Goal: Information Seeking & Learning: Check status

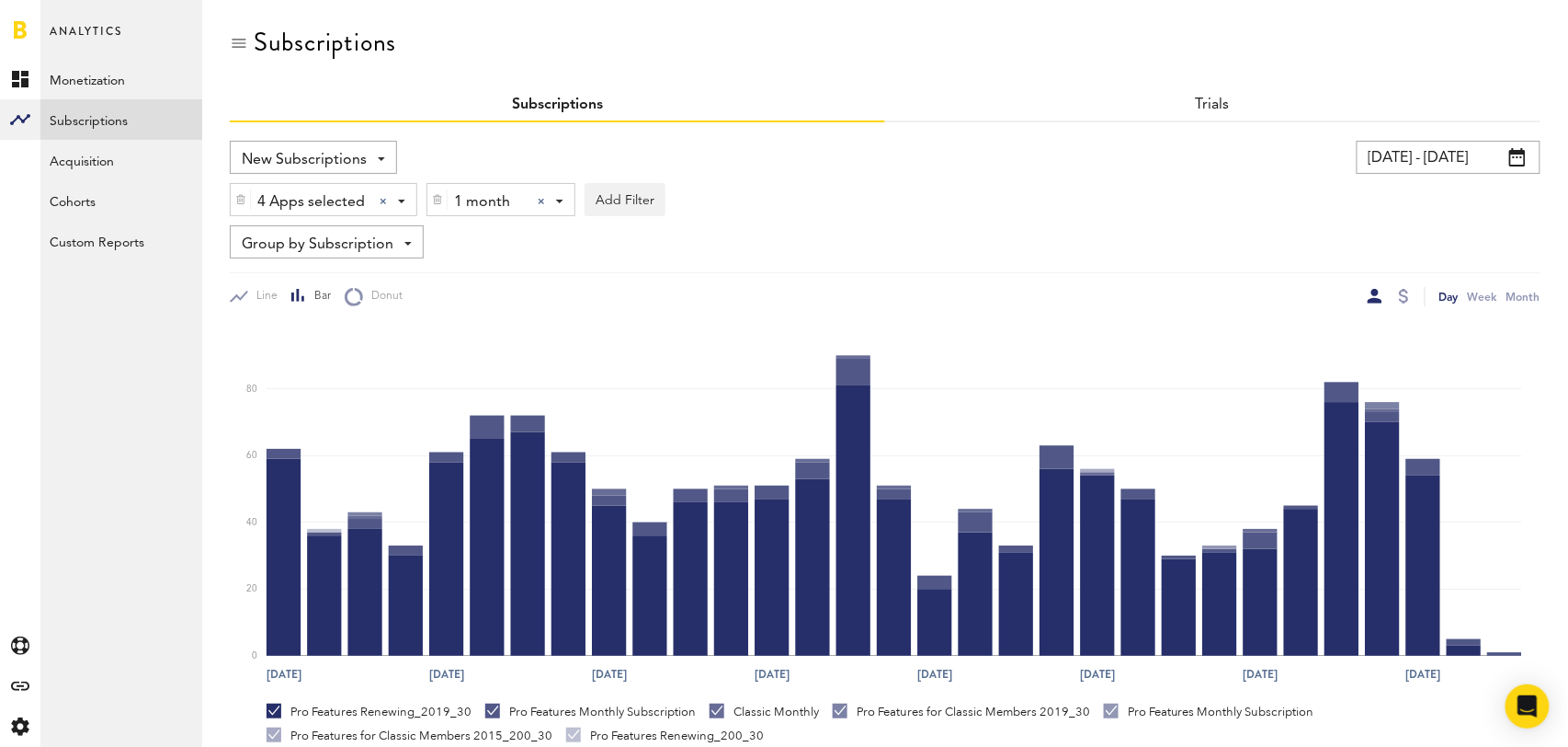
scroll to position [191, 0]
click at [1445, 153] on input "08/17/25 - 09/16/25" at bounding box center [1448, 157] width 183 height 33
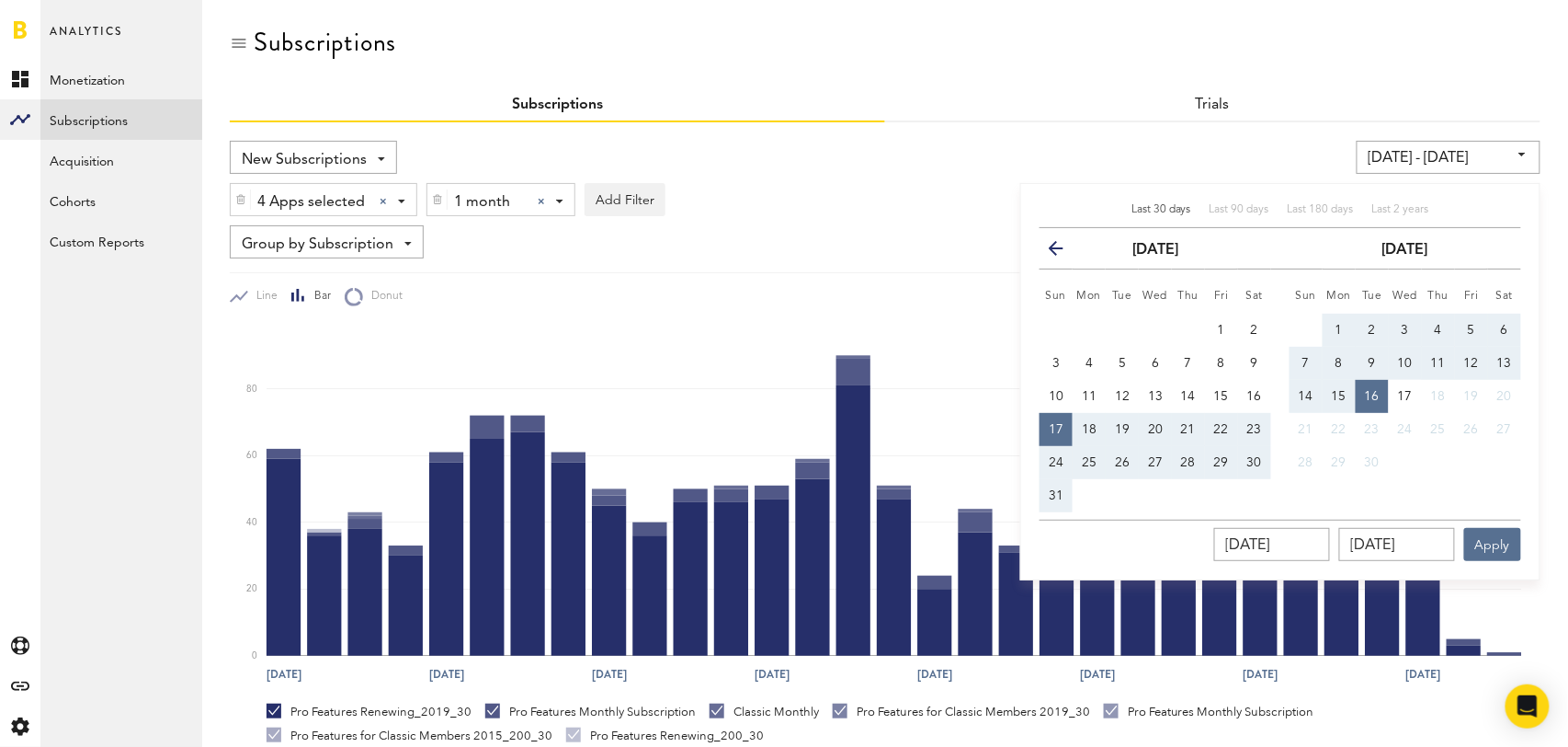
click at [1149, 207] on span "Last 30 days" at bounding box center [1161, 209] width 60 height 11
type input "[DATE] - [DATE]"
type input "[DATE]"
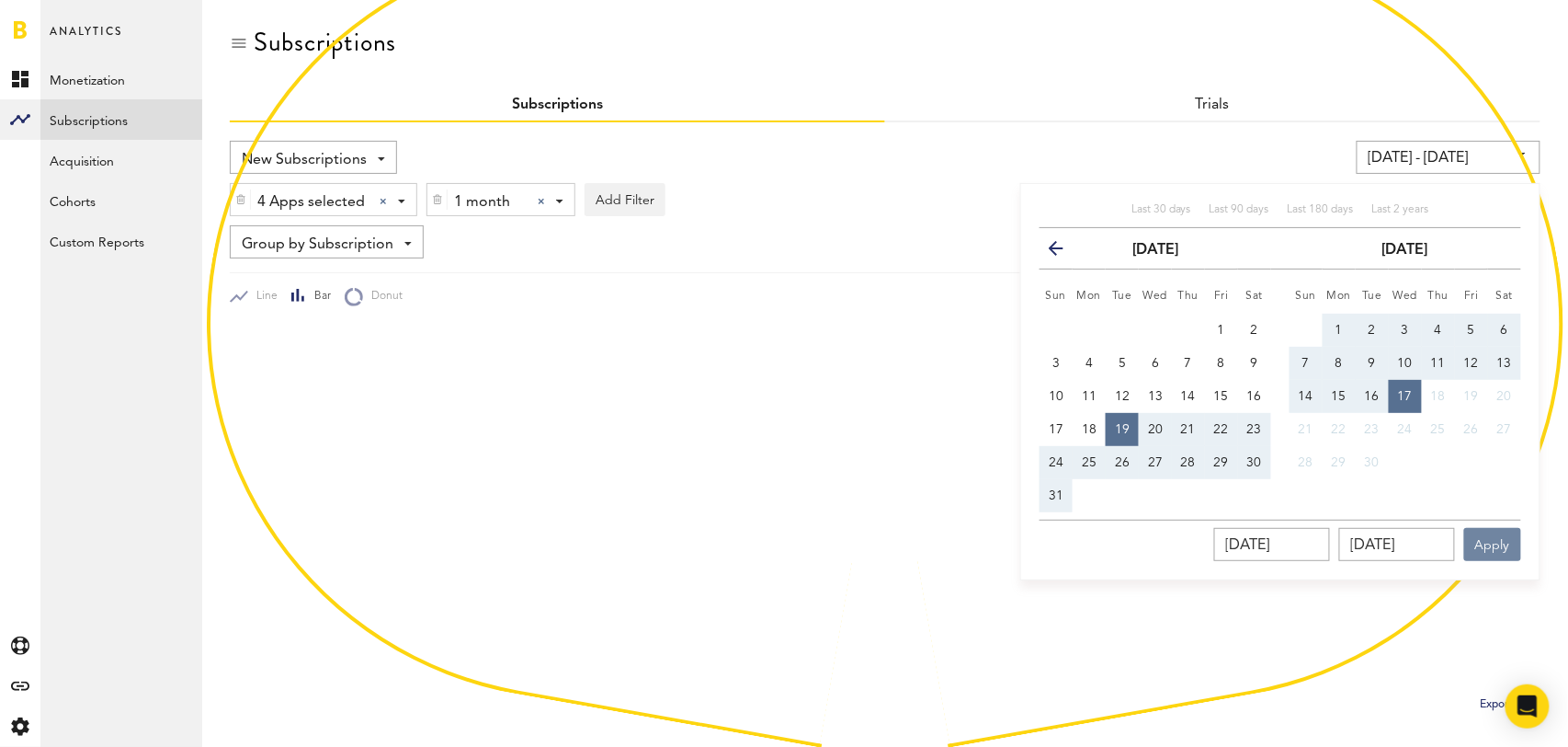
click at [1499, 545] on button "Apply" at bounding box center [1492, 544] width 57 height 33
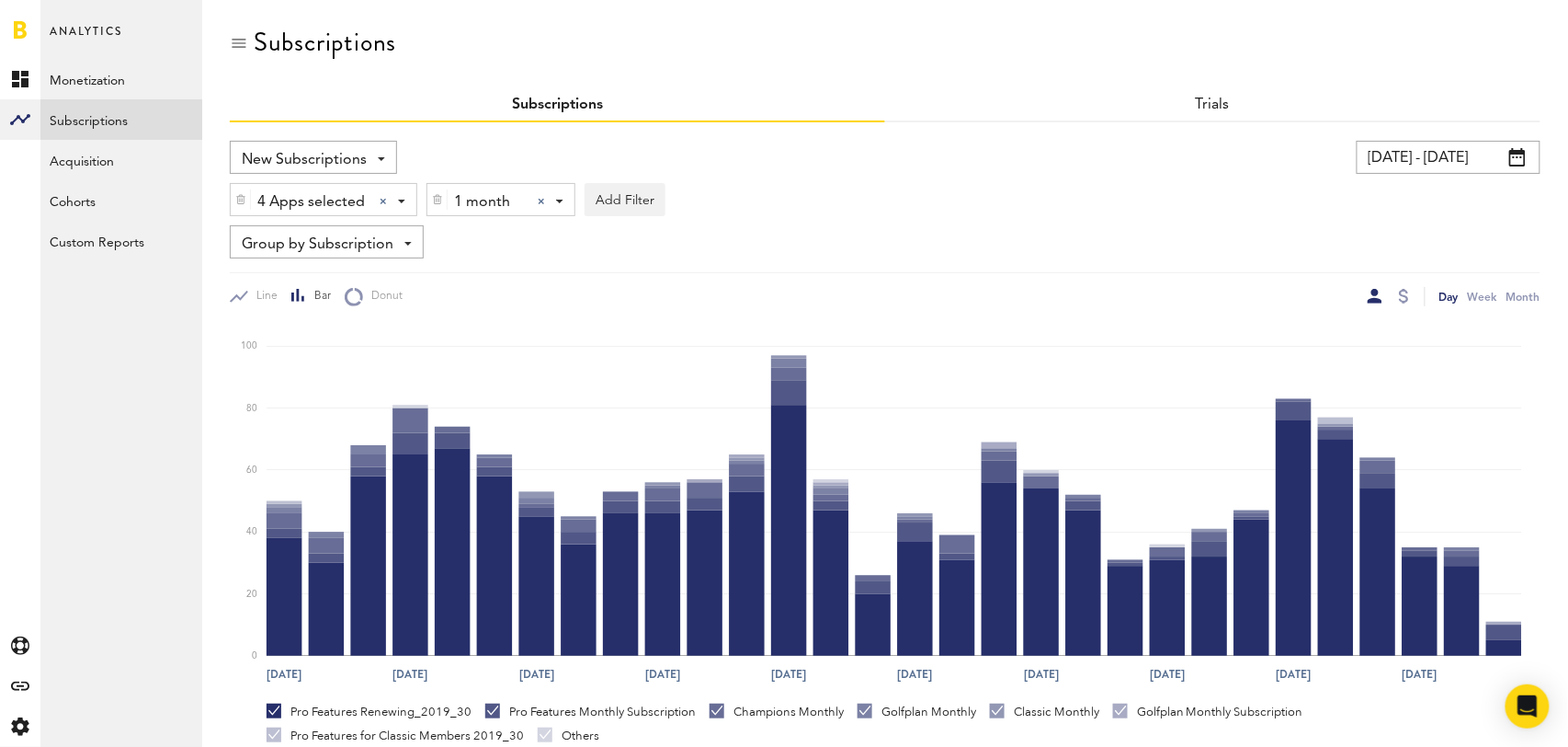
click at [540, 197] on div at bounding box center [540, 200] width 7 height 7
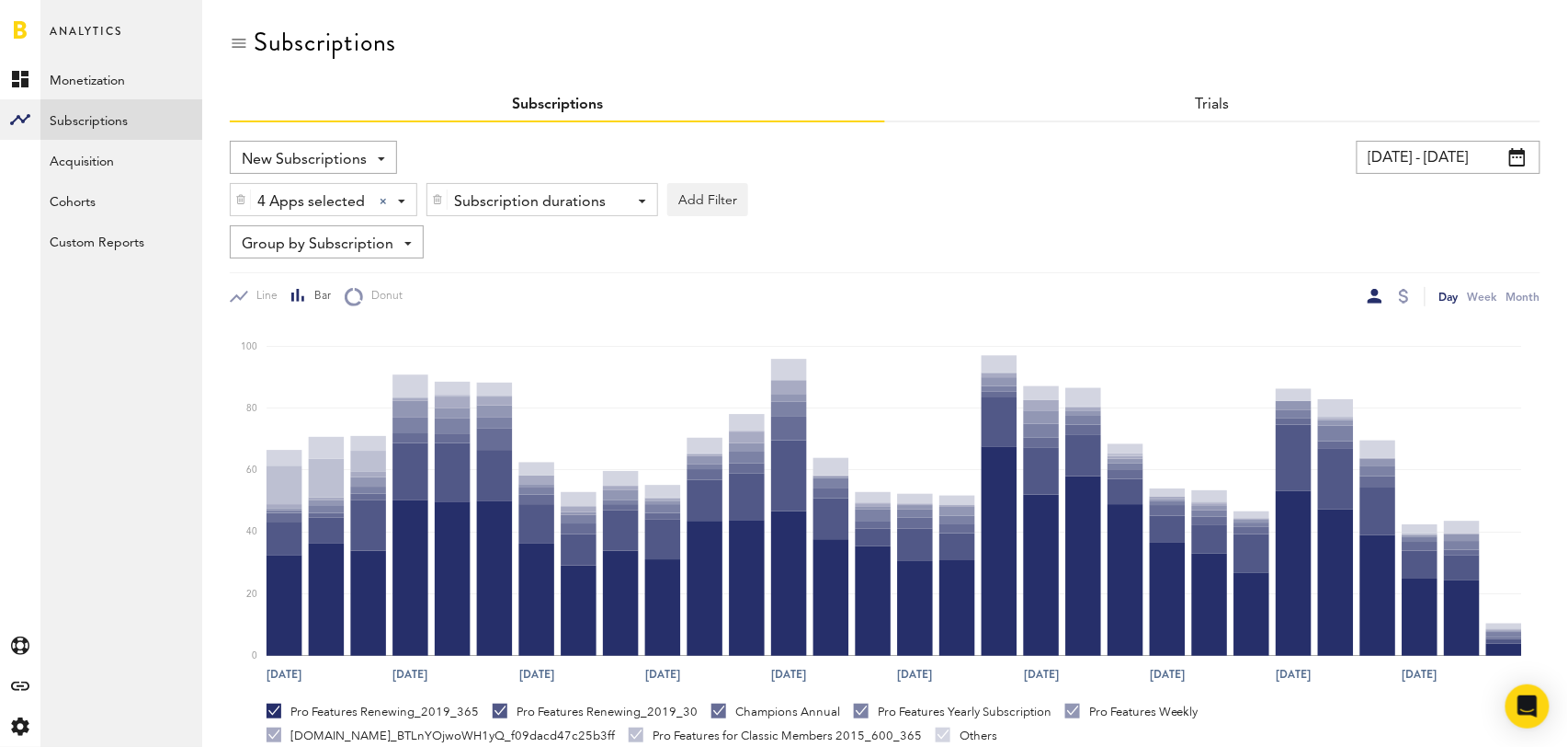
click at [540, 197] on div "Subscription durations" at bounding box center [535, 201] width 162 height 31
click at [502, 305] on span "1 year" at bounding box center [514, 310] width 141 height 31
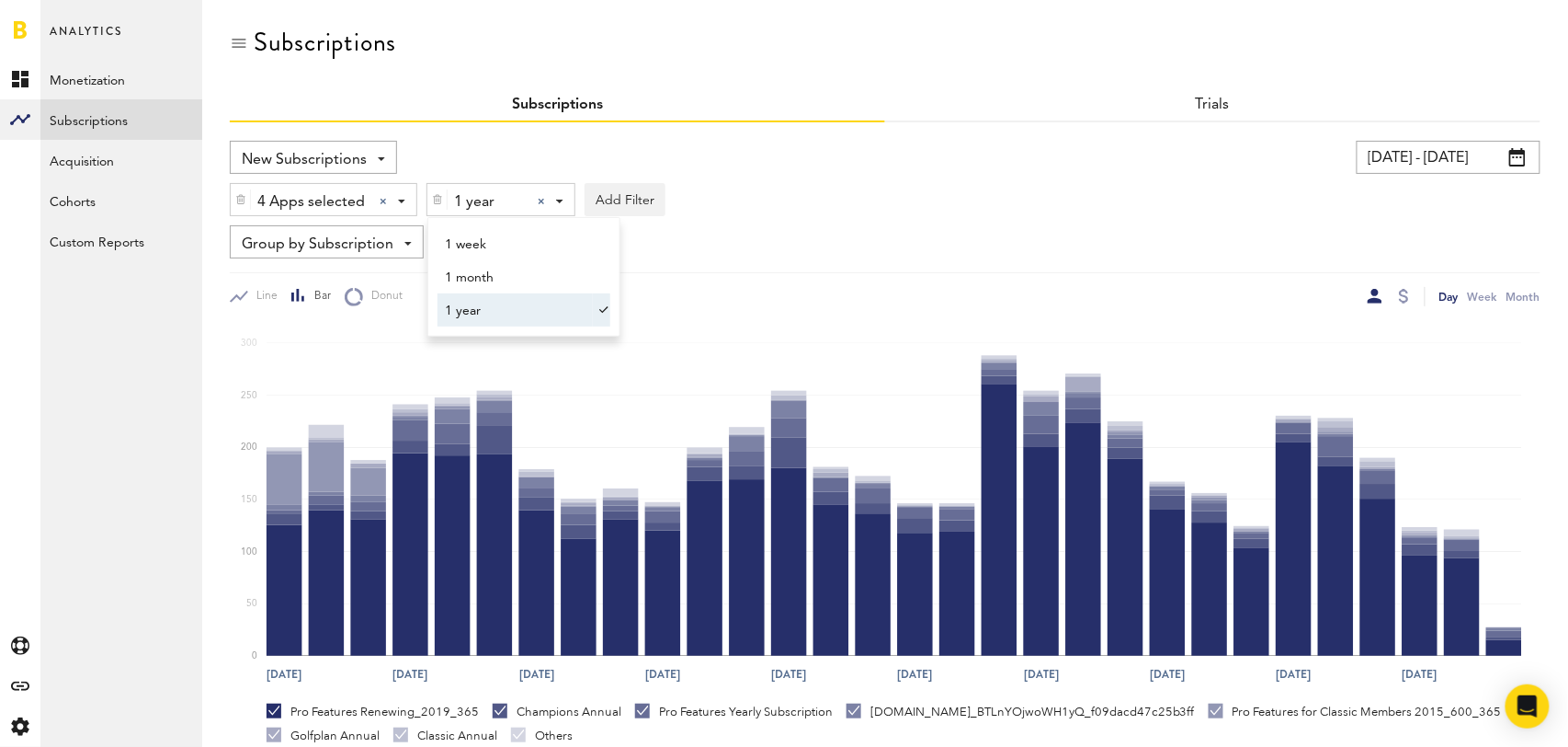
click at [824, 258] on div "New Subscriptions Revenue MRR Actives Trial Status Billing Retries New Subscrip…" at bounding box center [885, 223] width 1311 height 166
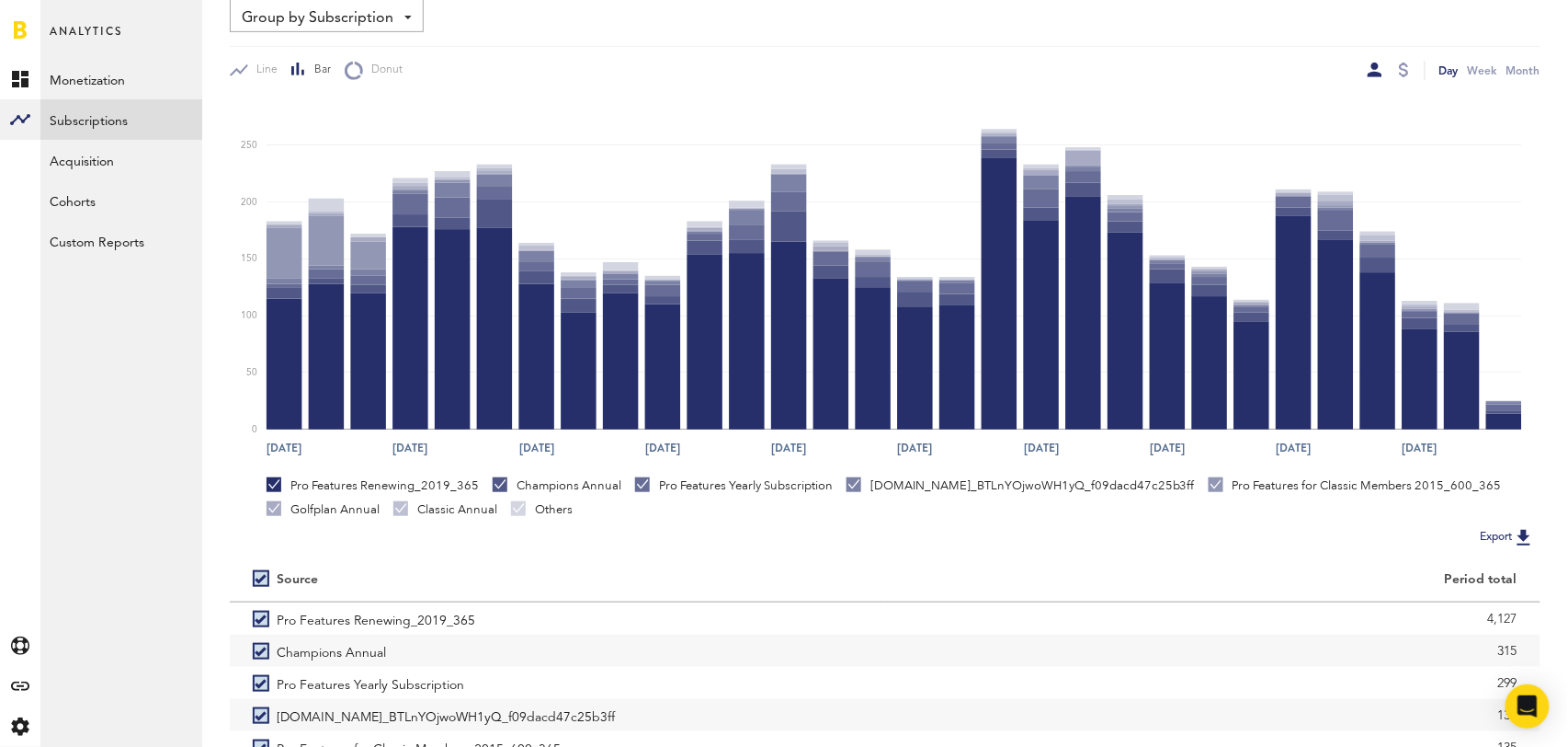
scroll to position [344, 0]
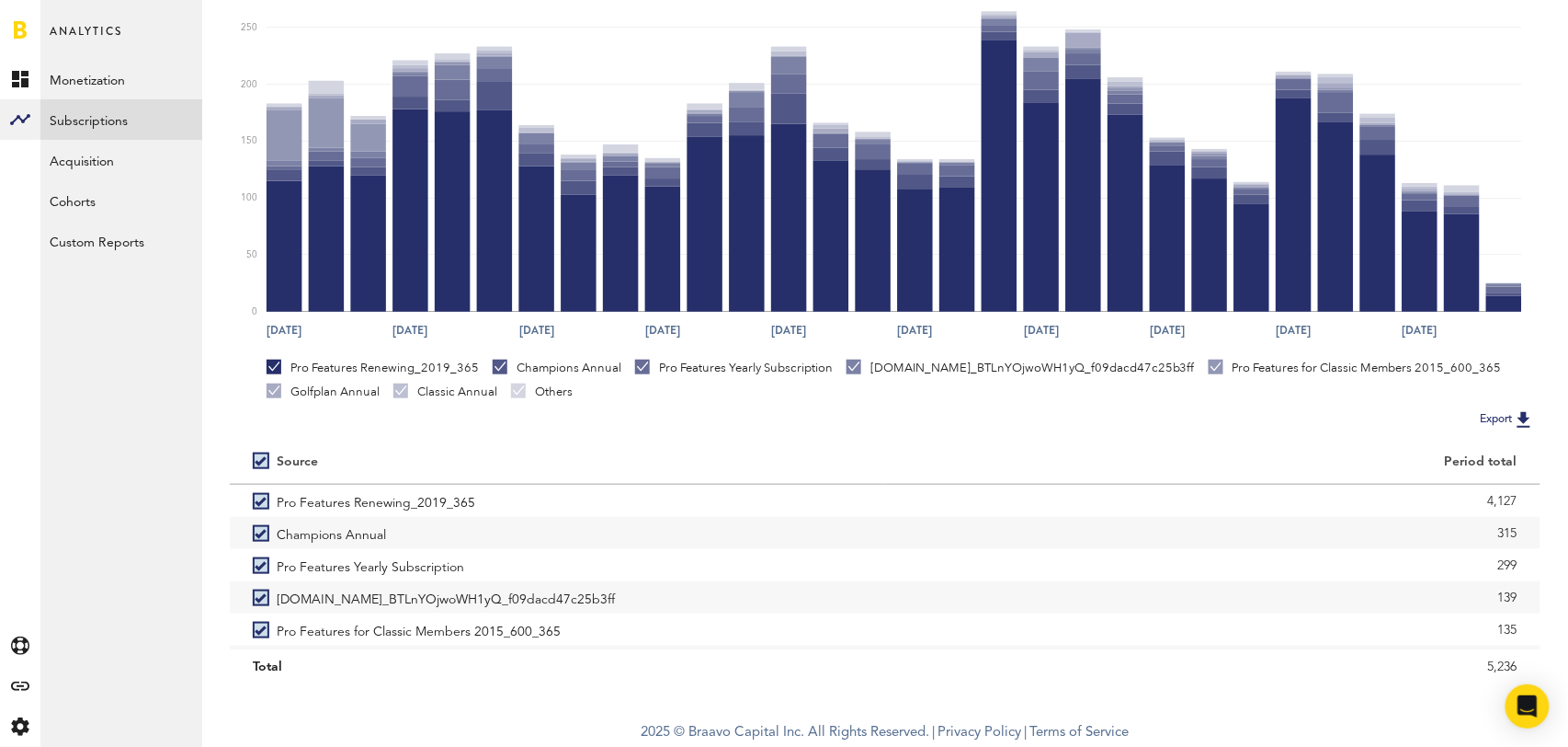
click at [266, 461] on label at bounding box center [265, 461] width 24 height 0
checkbox input "false"
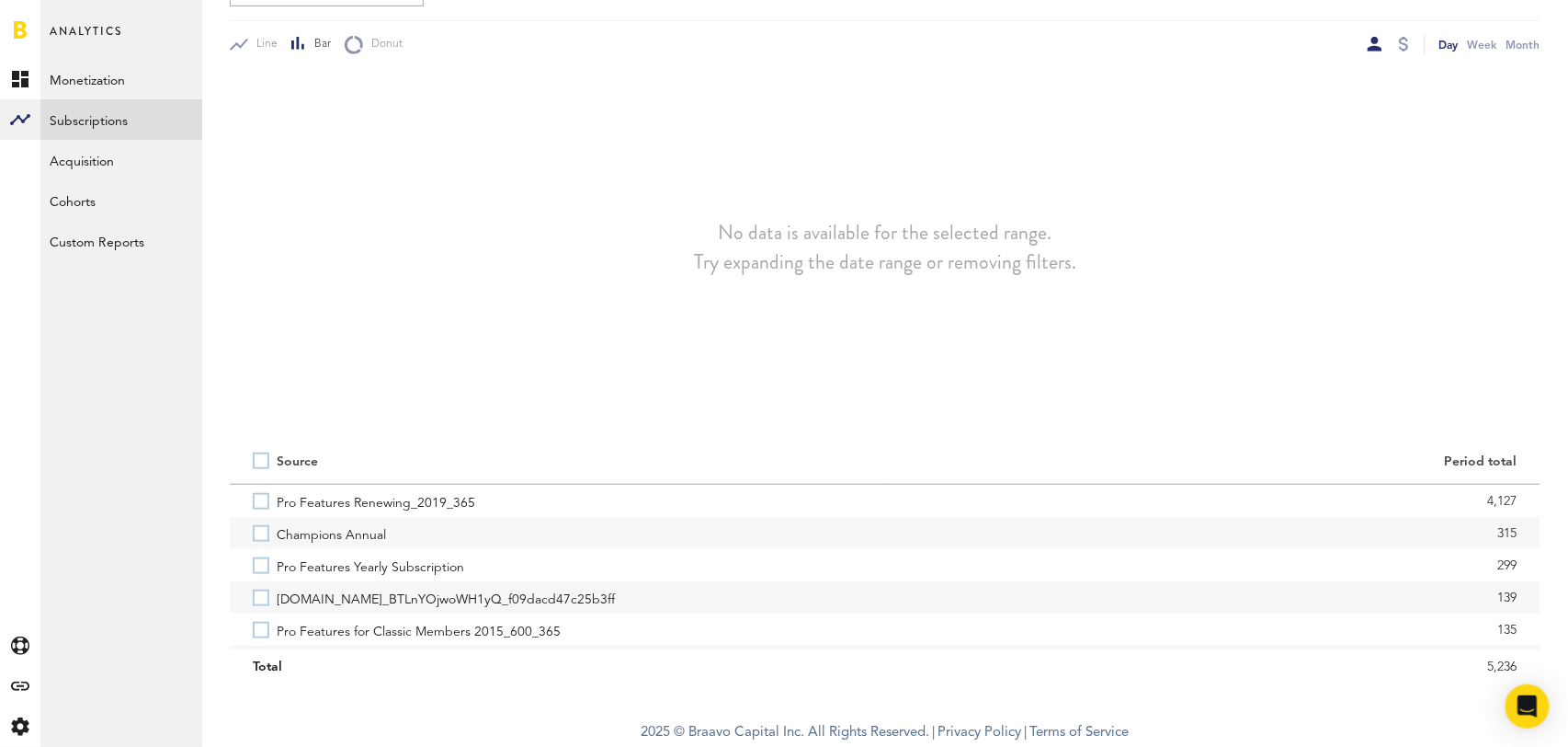
scroll to position [252, 0]
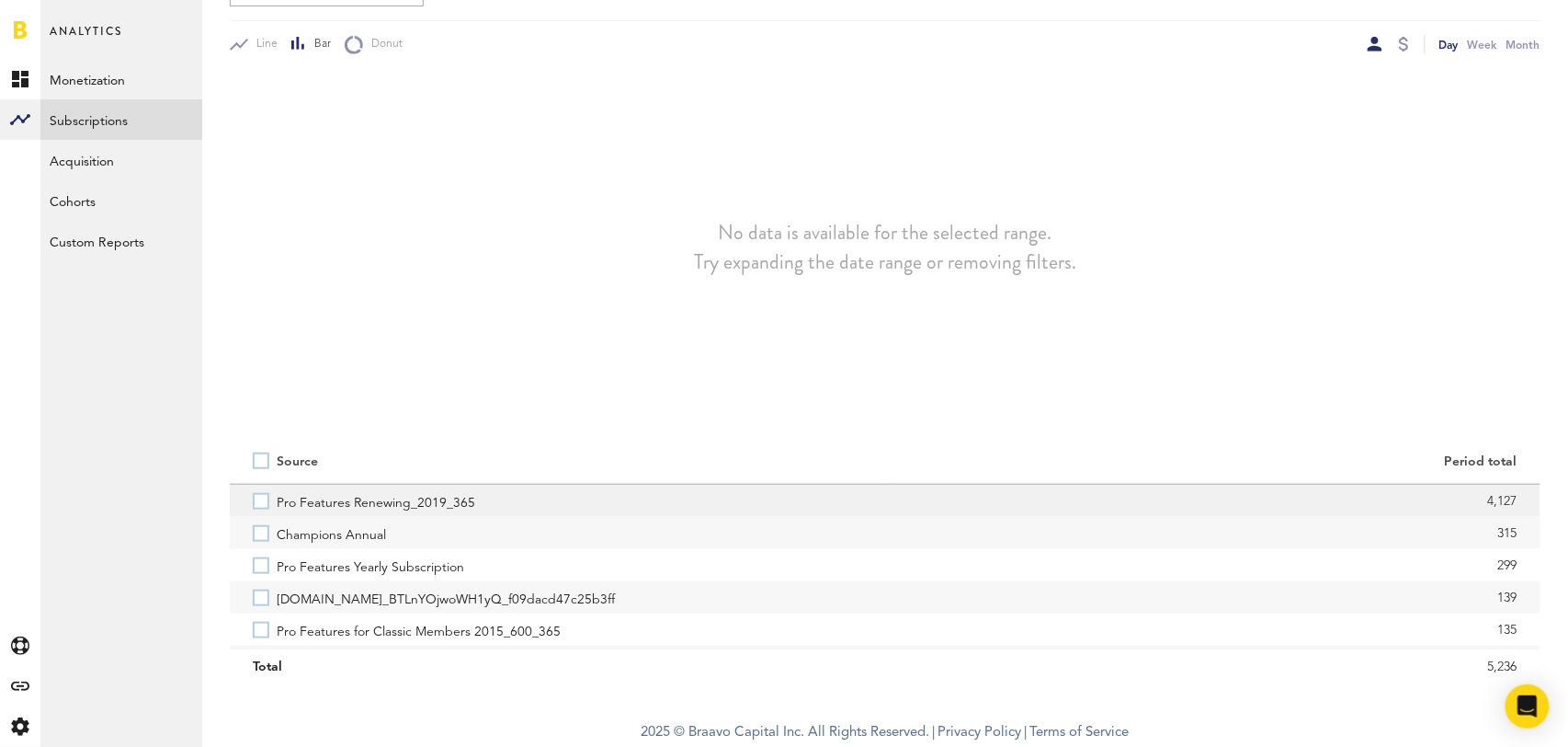
click at [266, 508] on label "Pro Features Renewing_2019_365" at bounding box center [557, 501] width 609 height 32
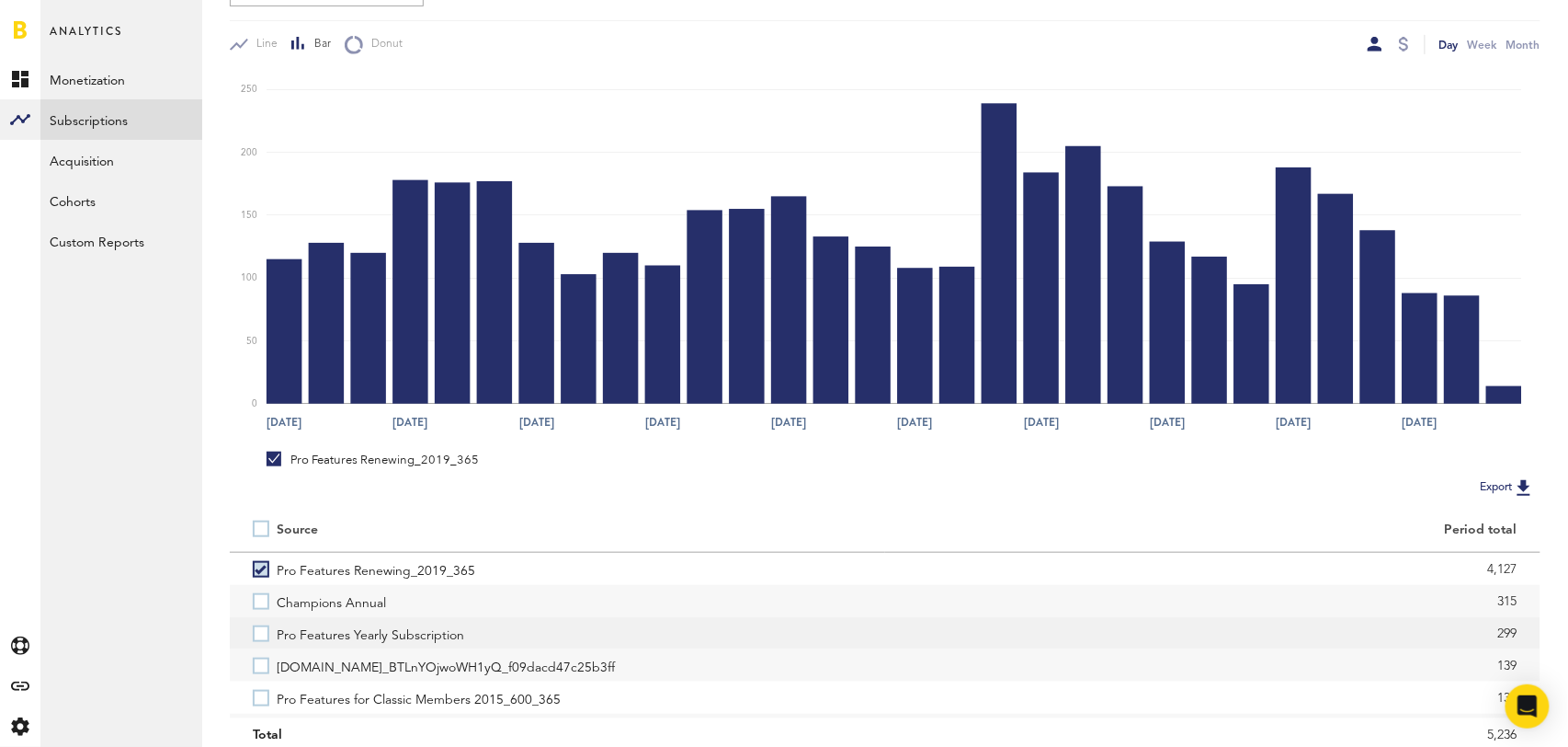
click at [262, 633] on label "Pro Features Yearly Subscription" at bounding box center [557, 633] width 609 height 32
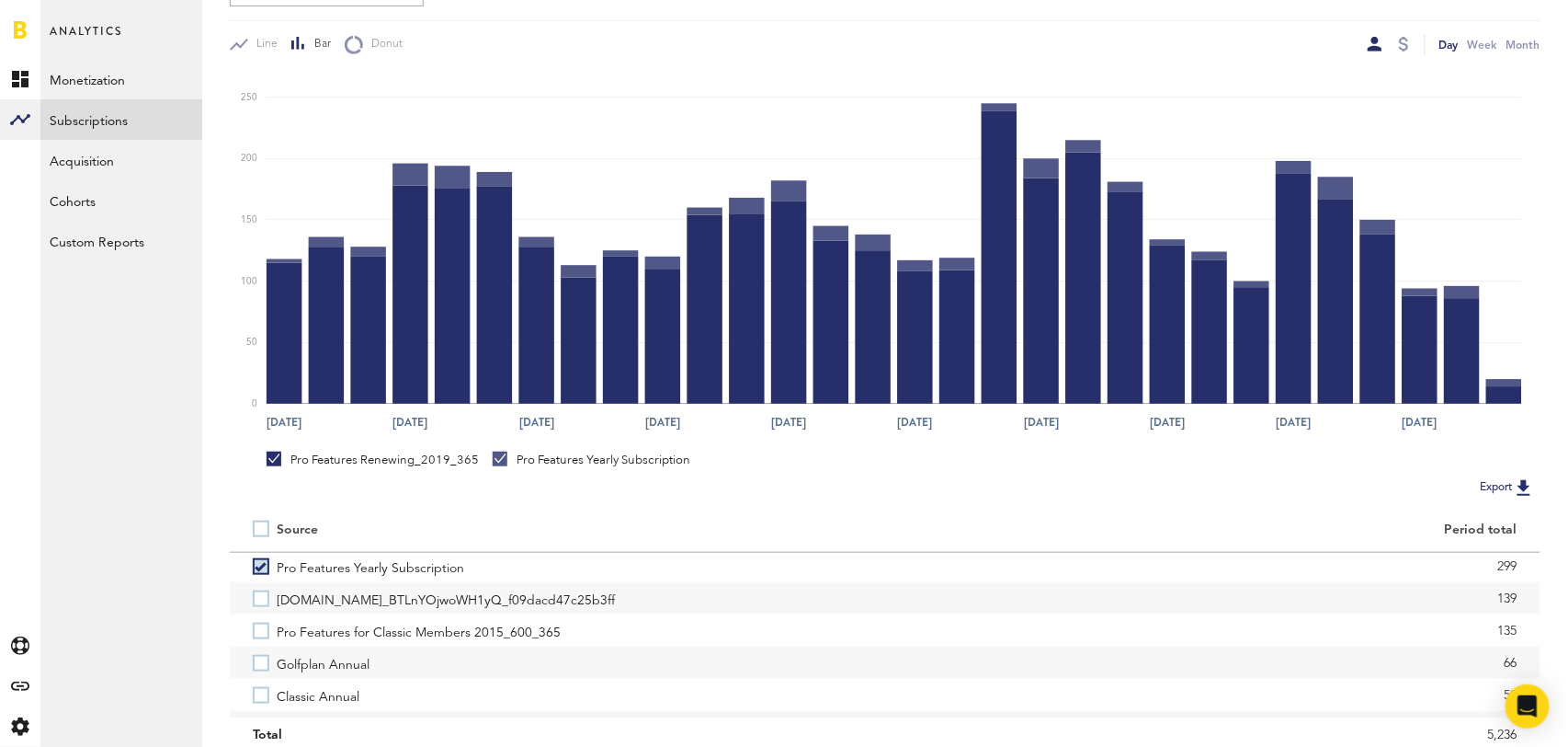
click at [262, 633] on label "Pro Features for Classic Members 2015_600_365" at bounding box center [557, 630] width 609 height 32
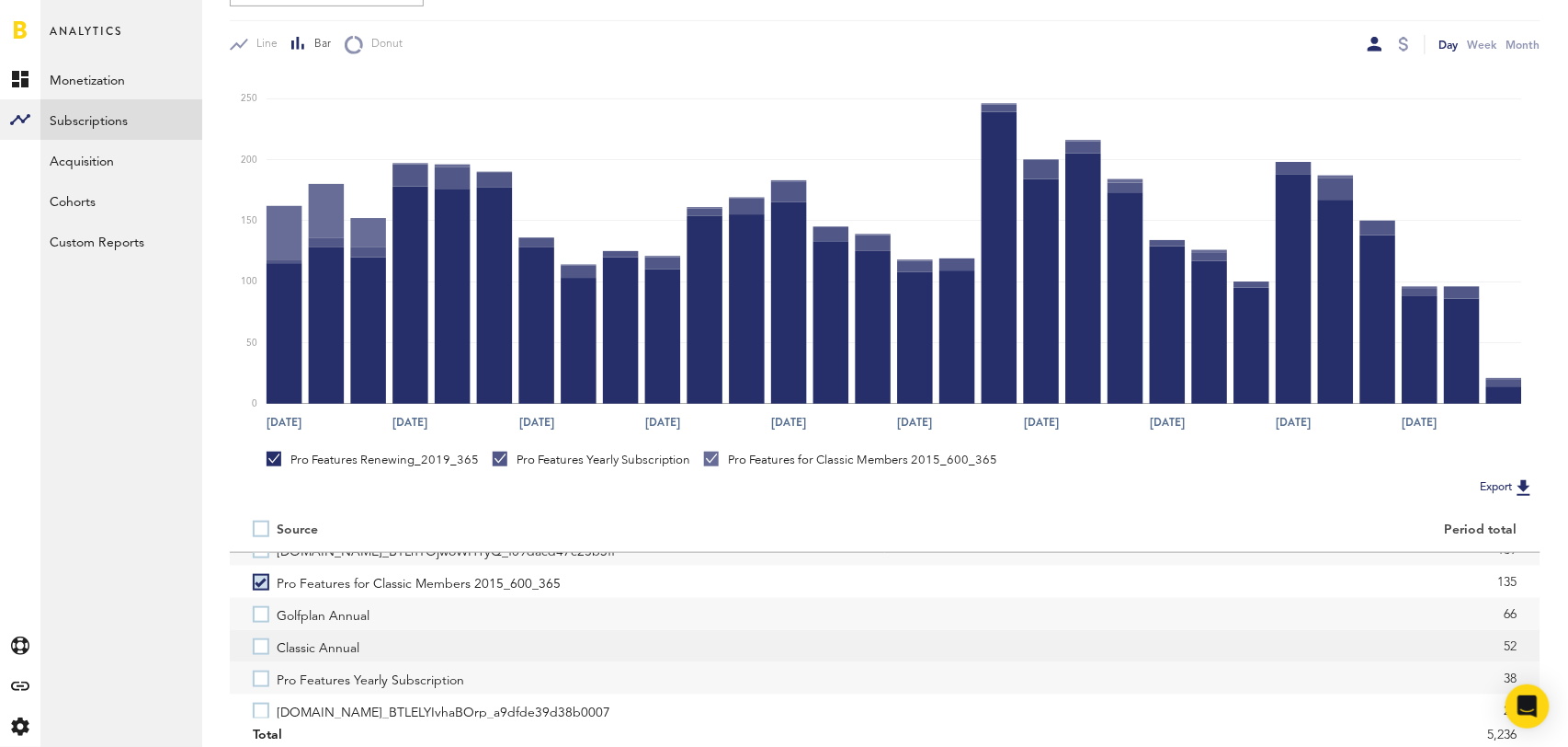
click at [261, 654] on label "Classic Annual" at bounding box center [557, 646] width 609 height 32
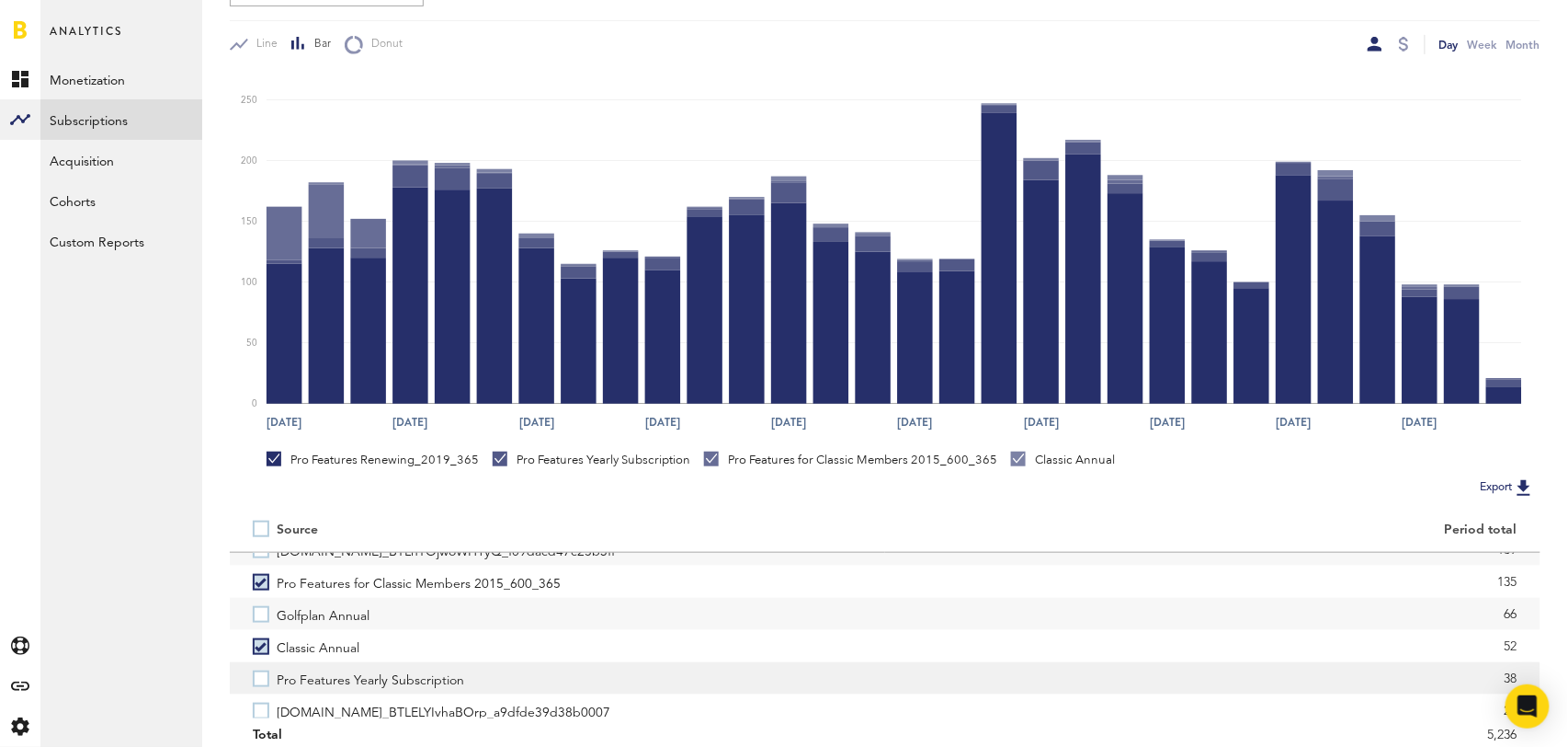
click at [259, 683] on label "Pro Features Yearly Subscription" at bounding box center [557, 678] width 609 height 32
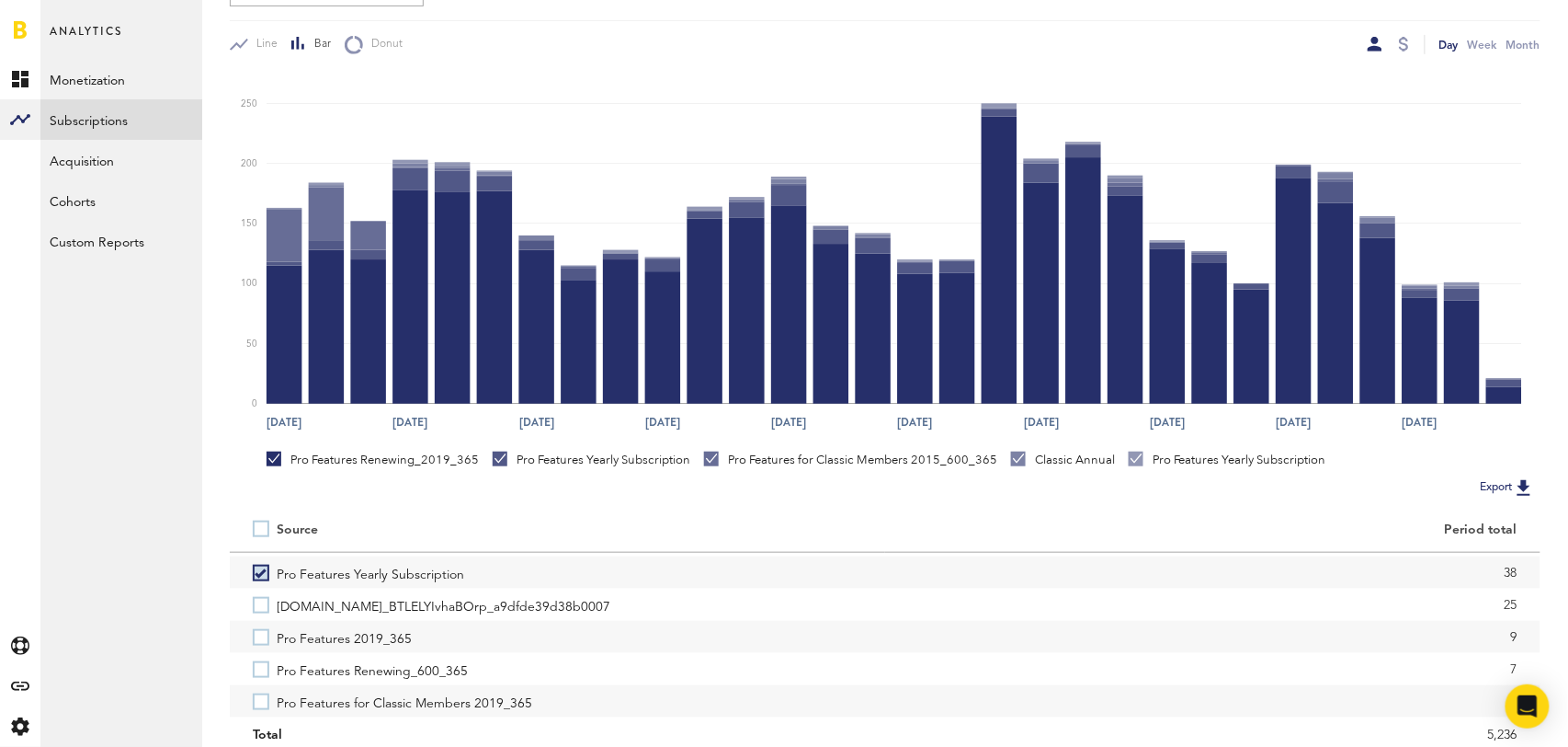
scroll to position [233, 0]
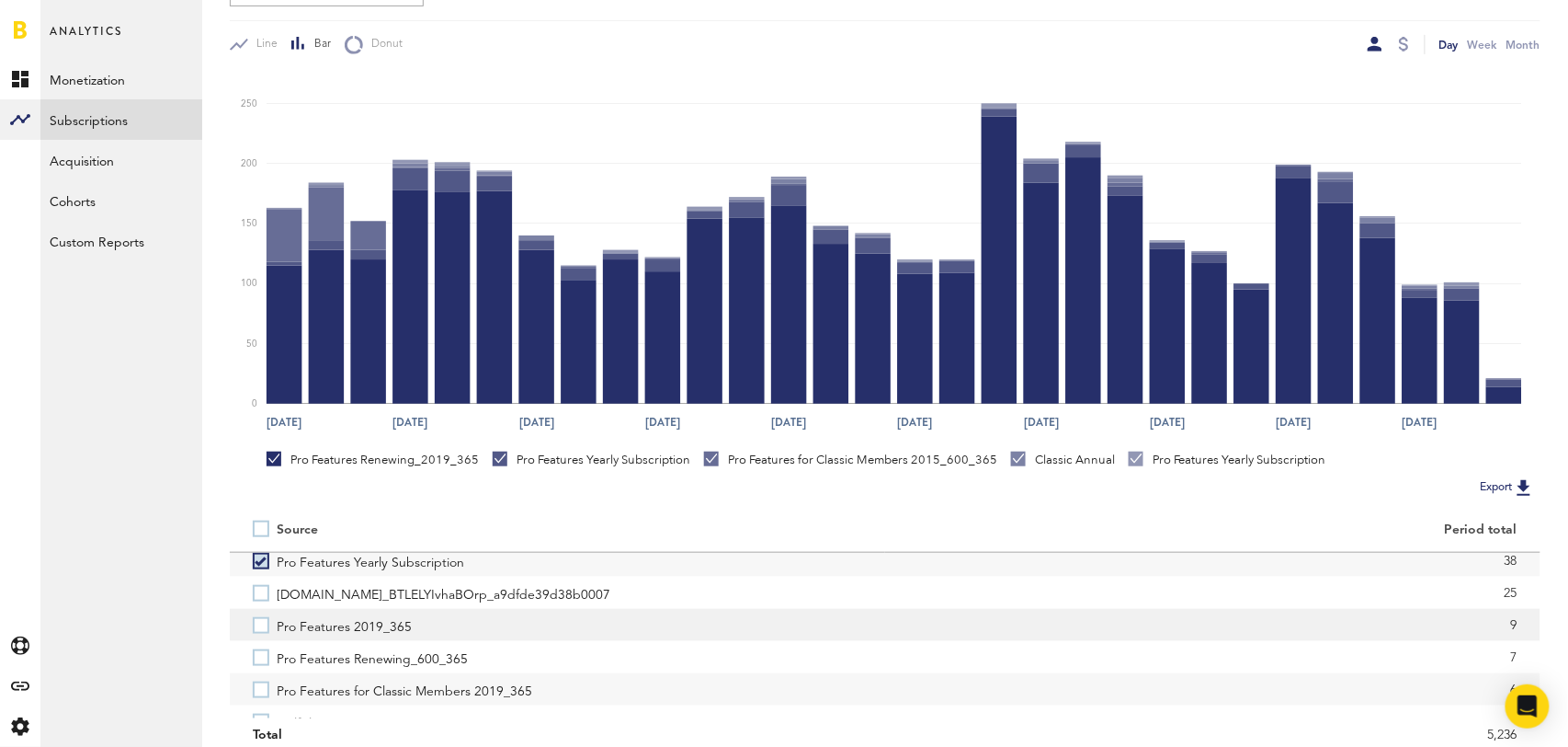
click at [262, 624] on label "Pro Features 2019_365" at bounding box center [557, 625] width 609 height 32
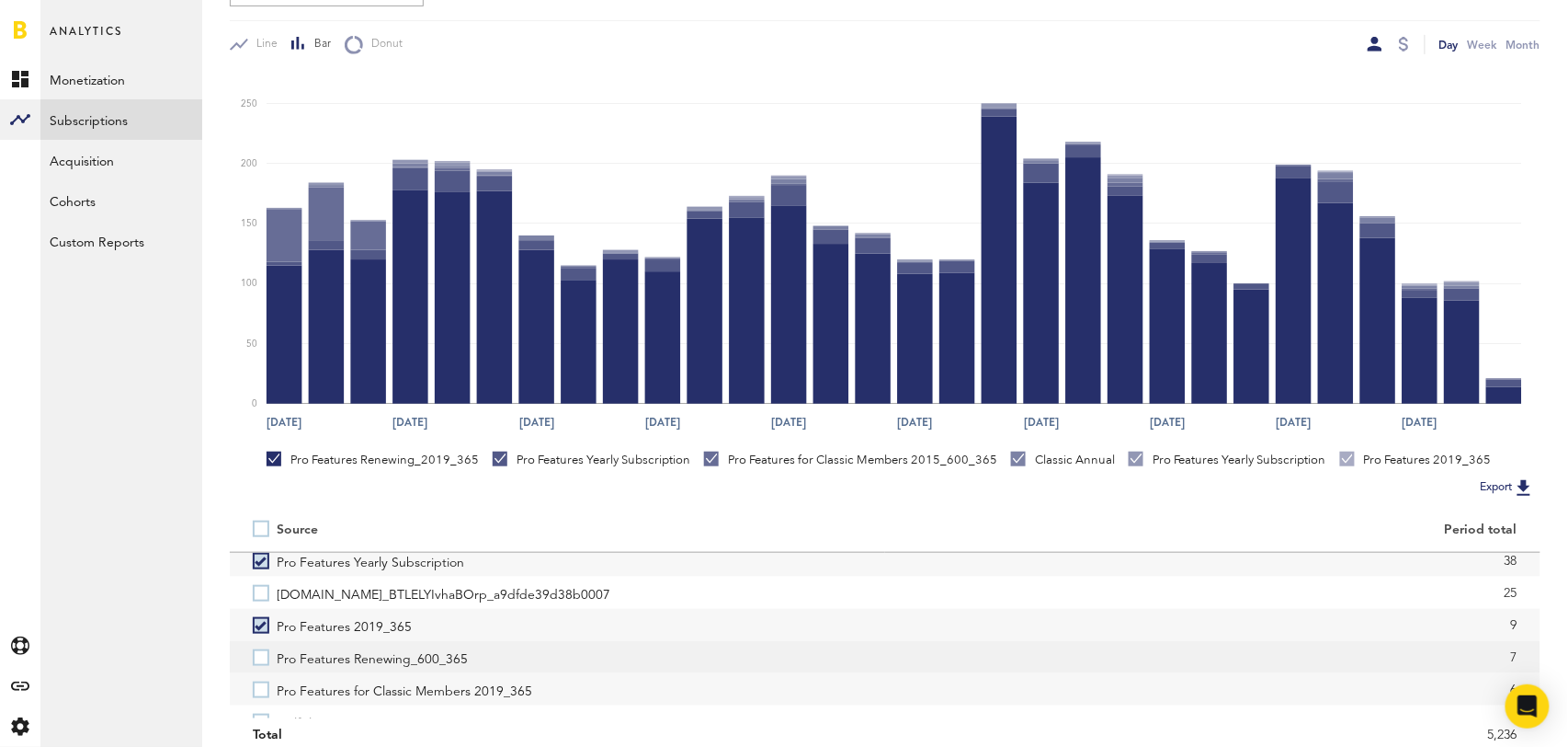
click at [262, 659] on label "Pro Features Renewing_600_365" at bounding box center [557, 657] width 609 height 32
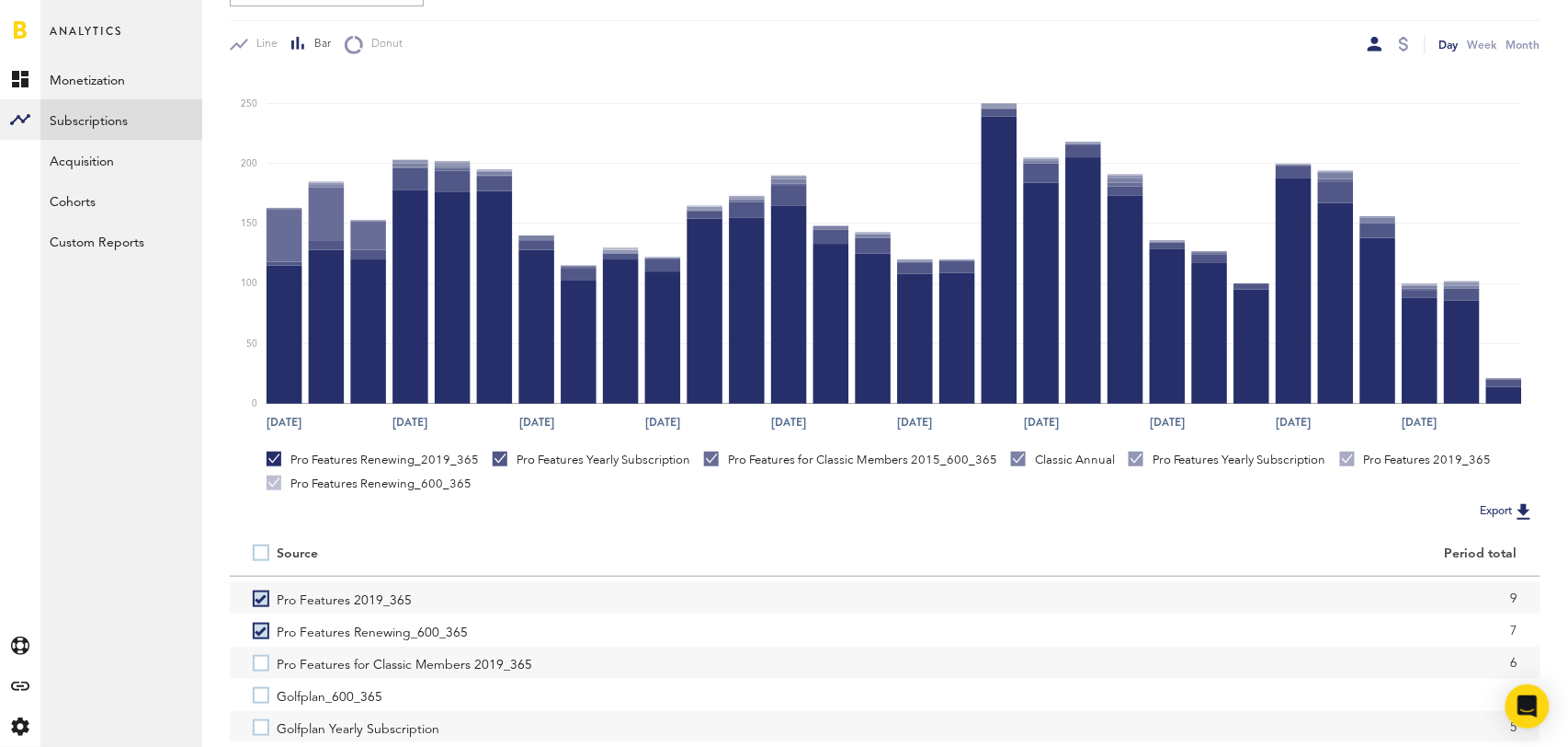
click at [262, 659] on label "Pro Features for Classic Members 2019_365" at bounding box center [557, 662] width 609 height 32
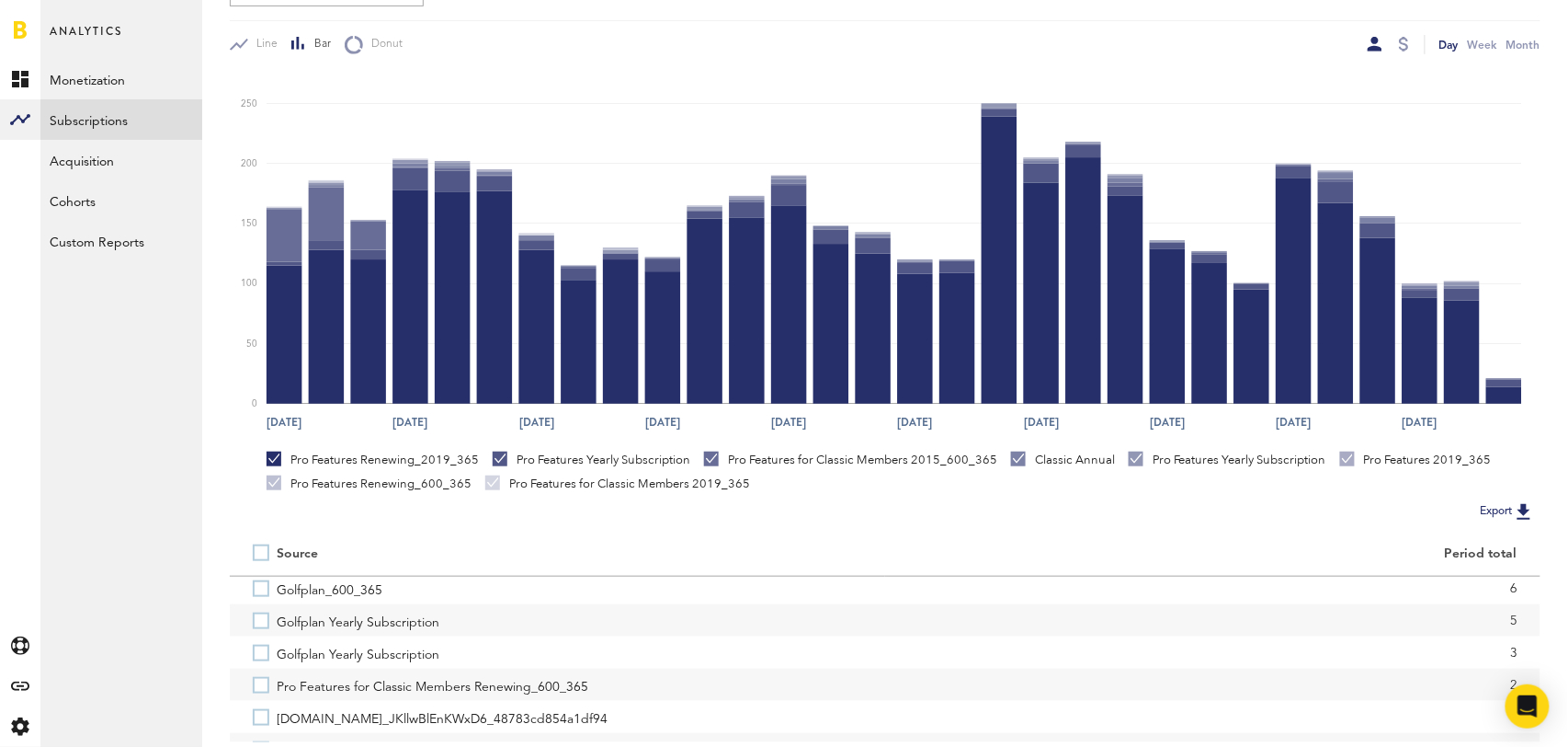
scroll to position [416, 0]
click at [262, 659] on label "Pro Features for Classic Members Renewing_600_365" at bounding box center [557, 660] width 609 height 32
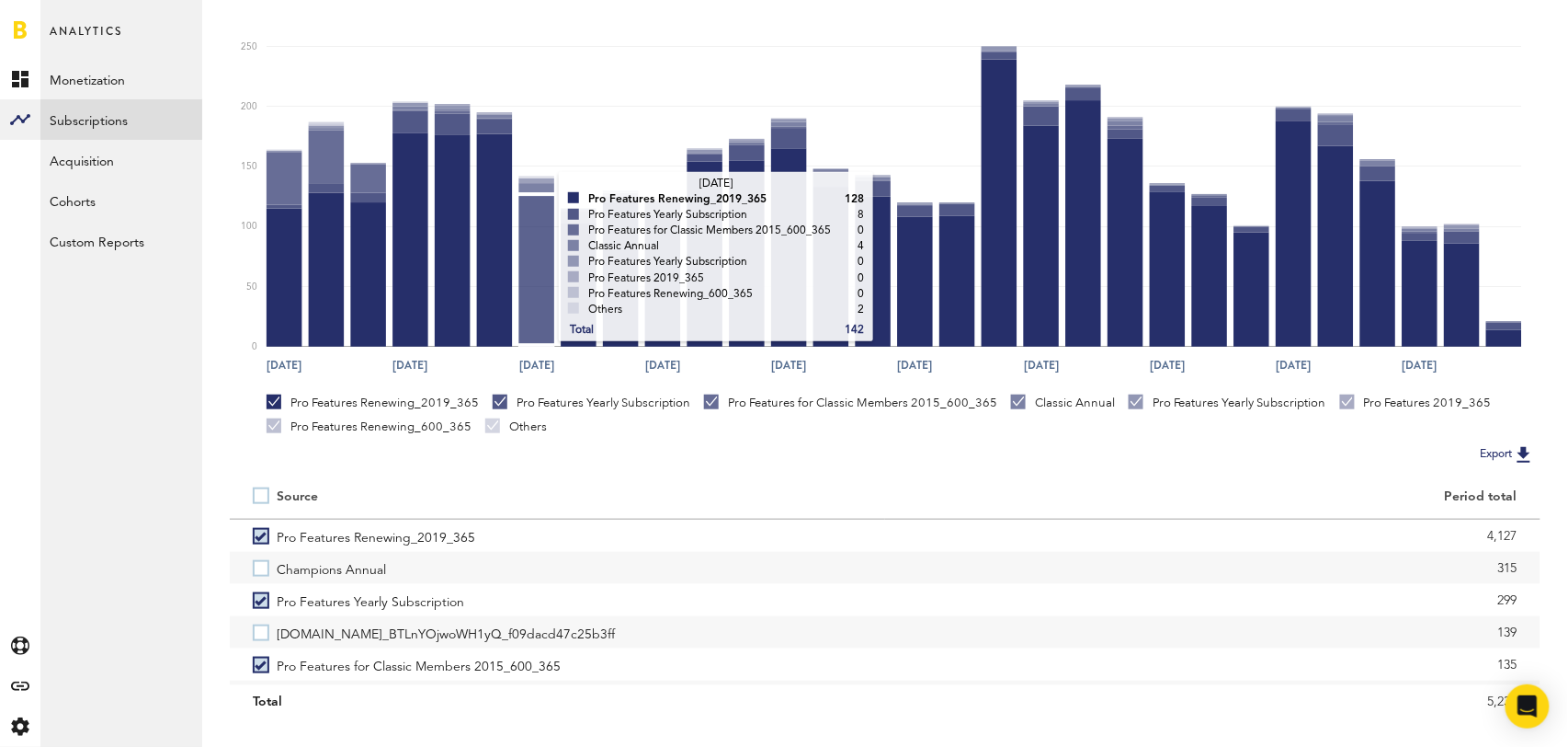
scroll to position [0, 0]
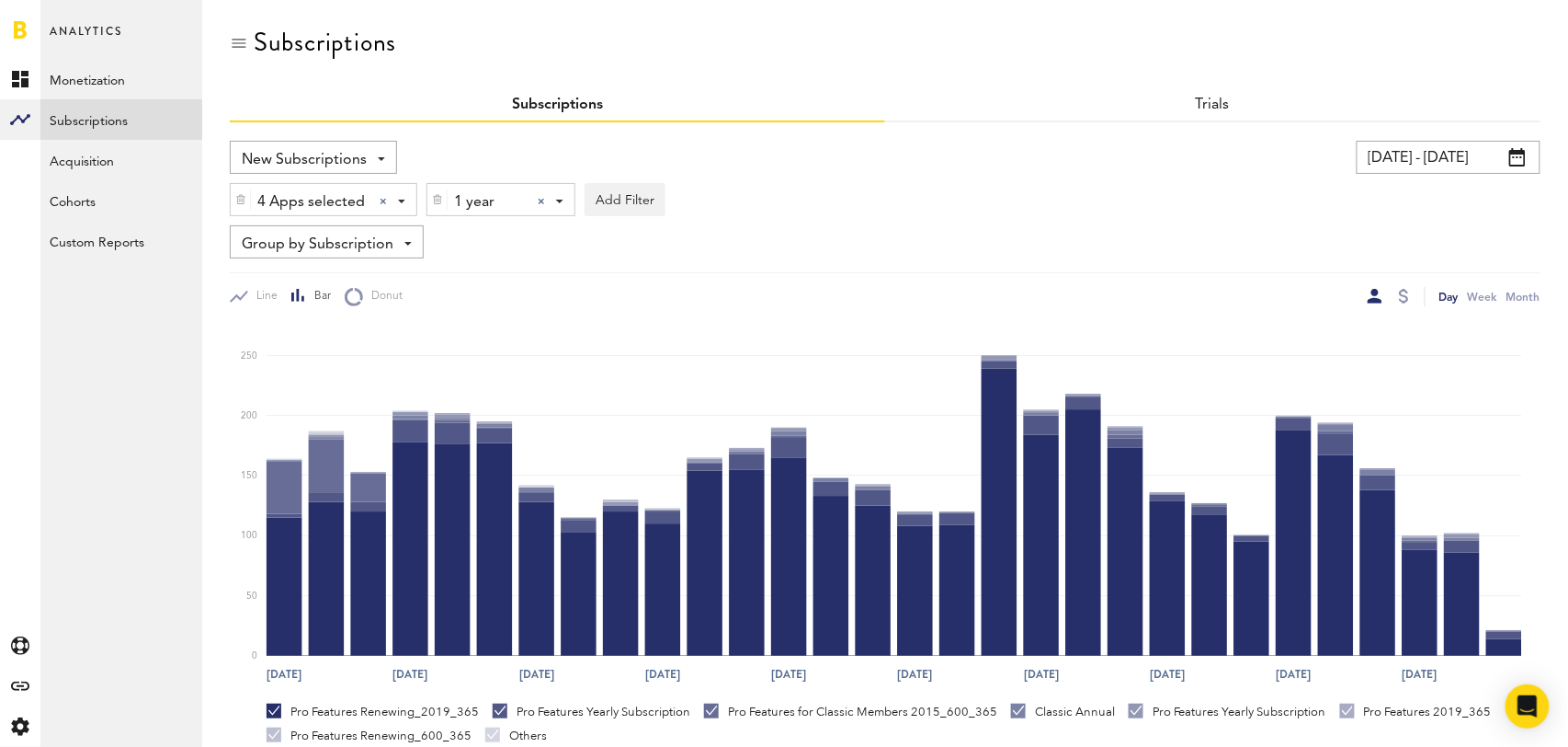
click at [378, 256] on span "Group by Subscription" at bounding box center [318, 244] width 152 height 31
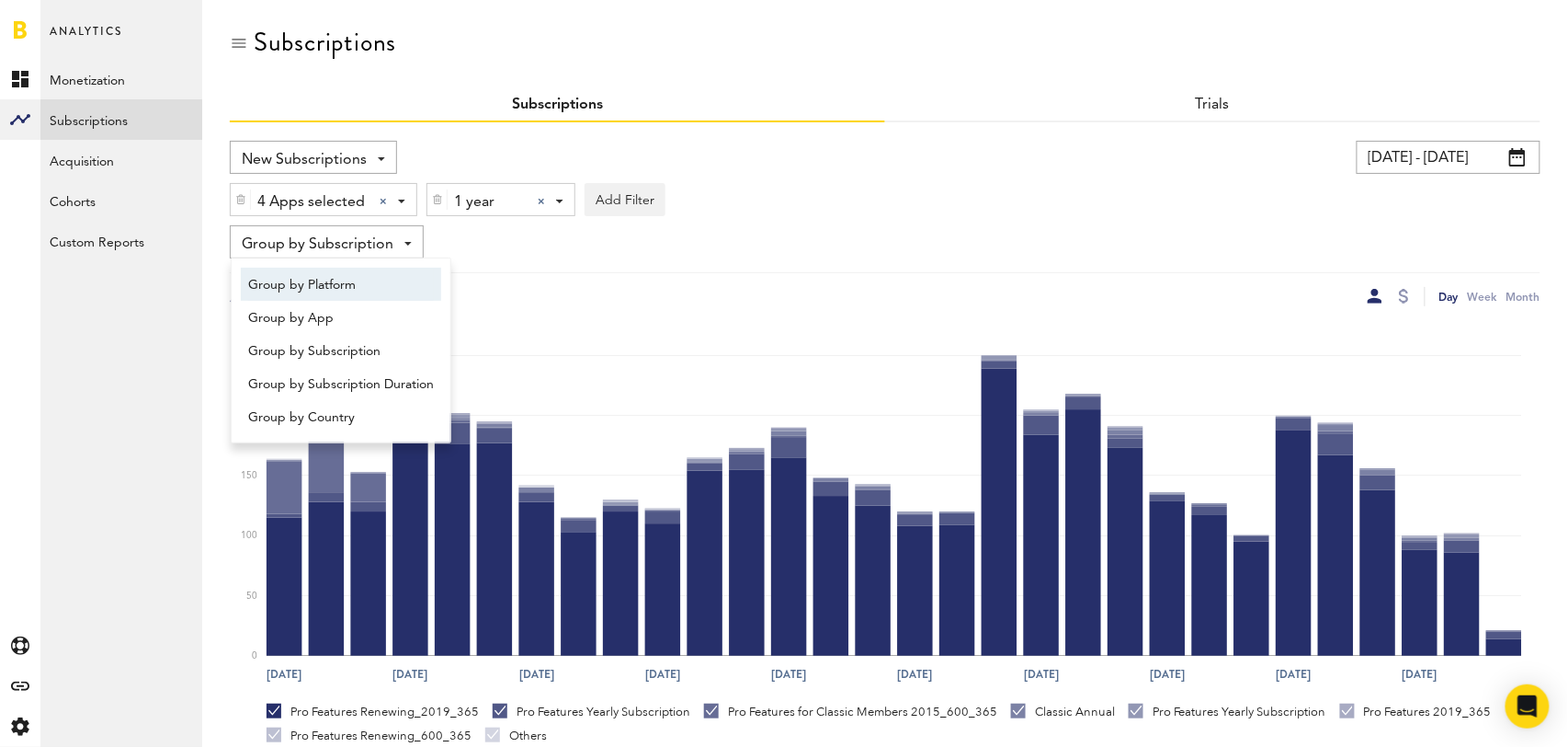
click at [373, 294] on span "Group by Platform" at bounding box center [341, 284] width 185 height 31
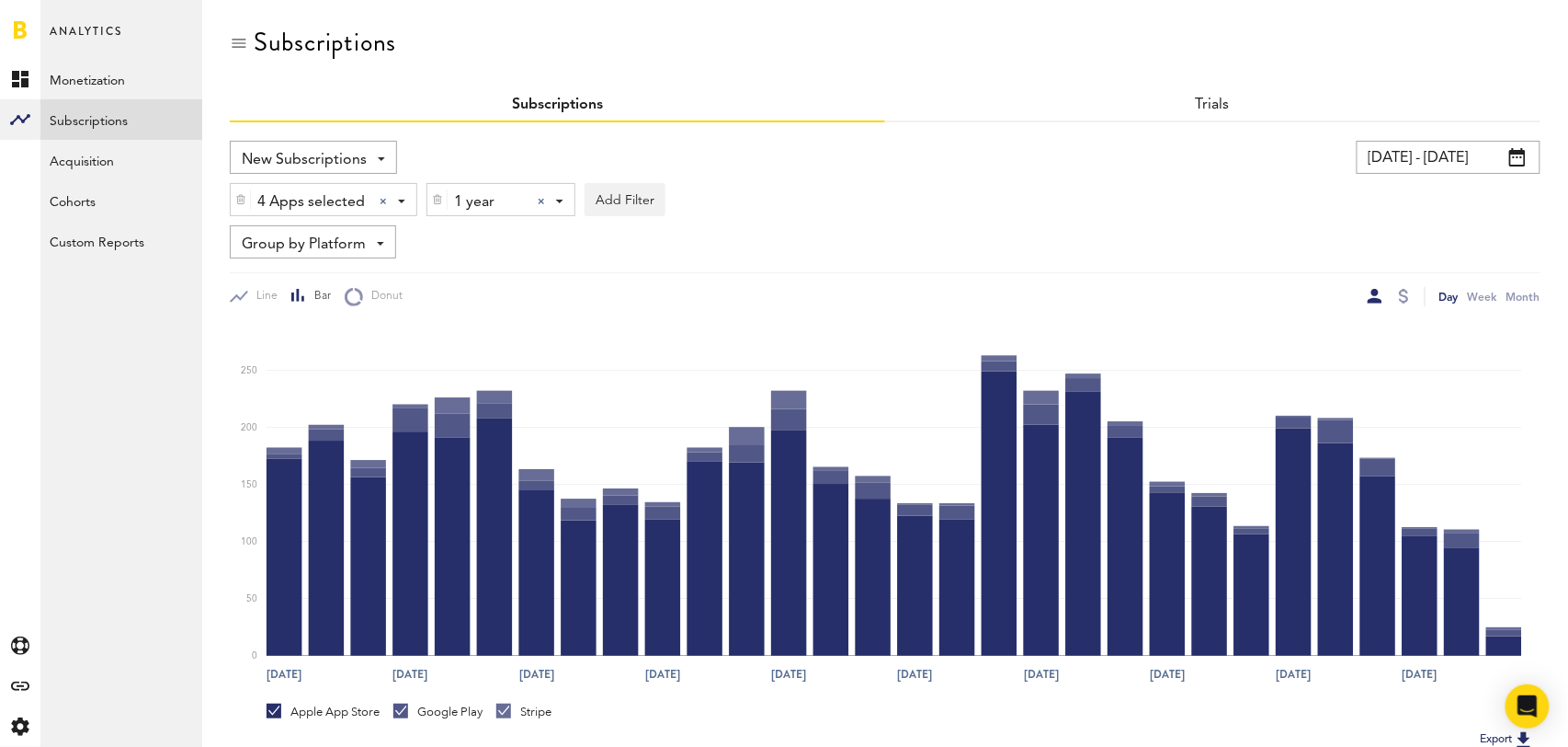
click at [539, 197] on div at bounding box center [540, 200] width 7 height 7
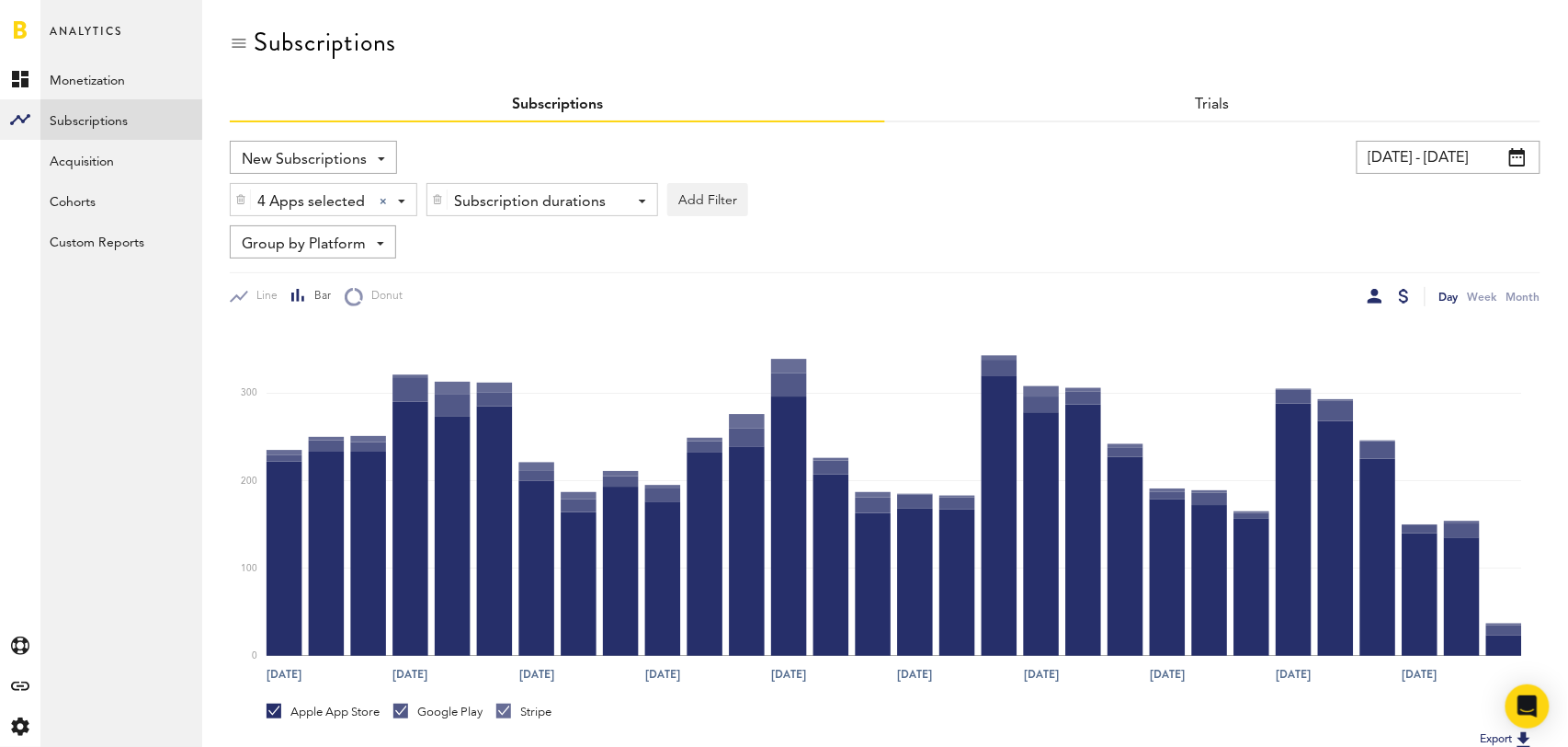
click at [1401, 296] on div at bounding box center [1405, 296] width 10 height 15
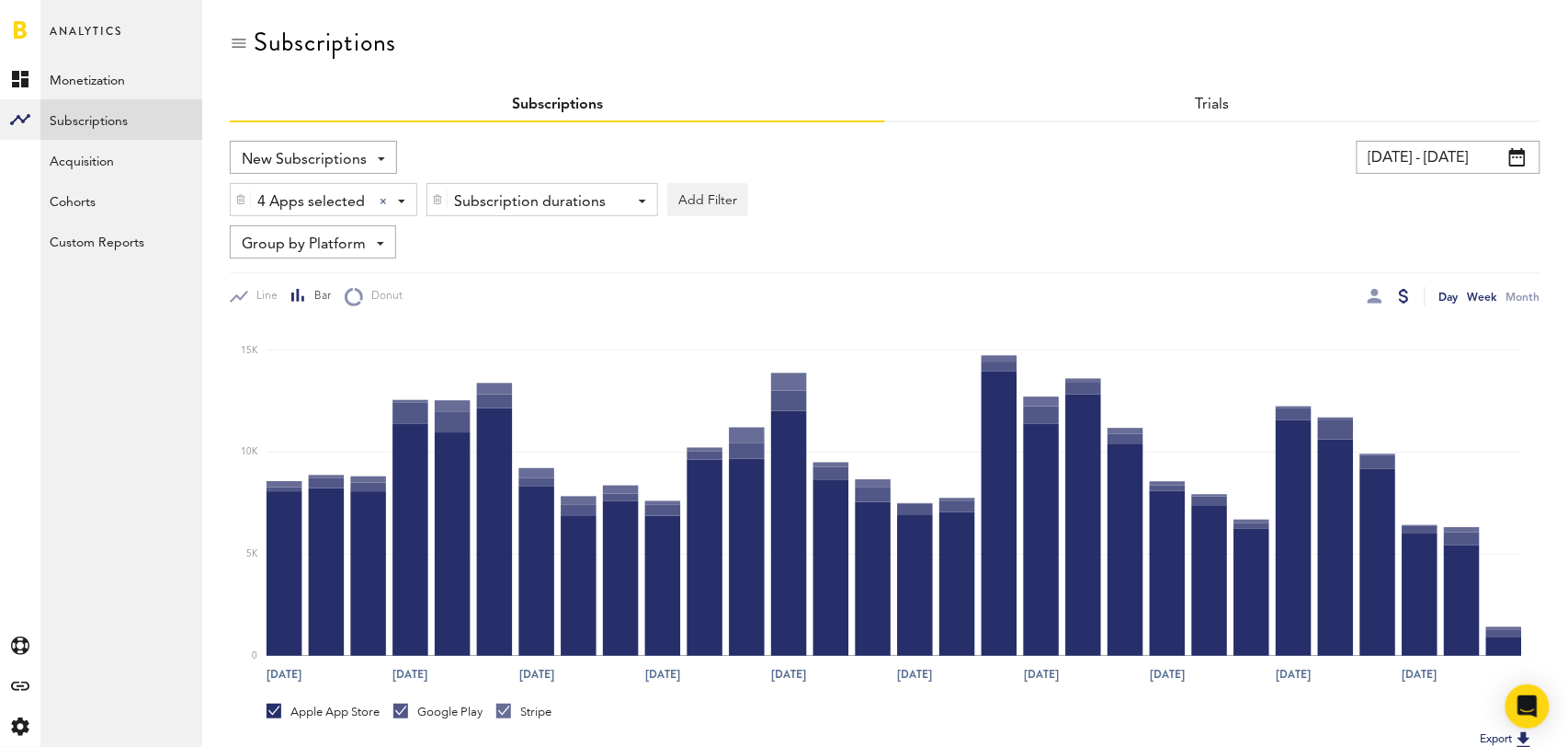
click at [1489, 299] on div "Week" at bounding box center [1483, 296] width 30 height 19
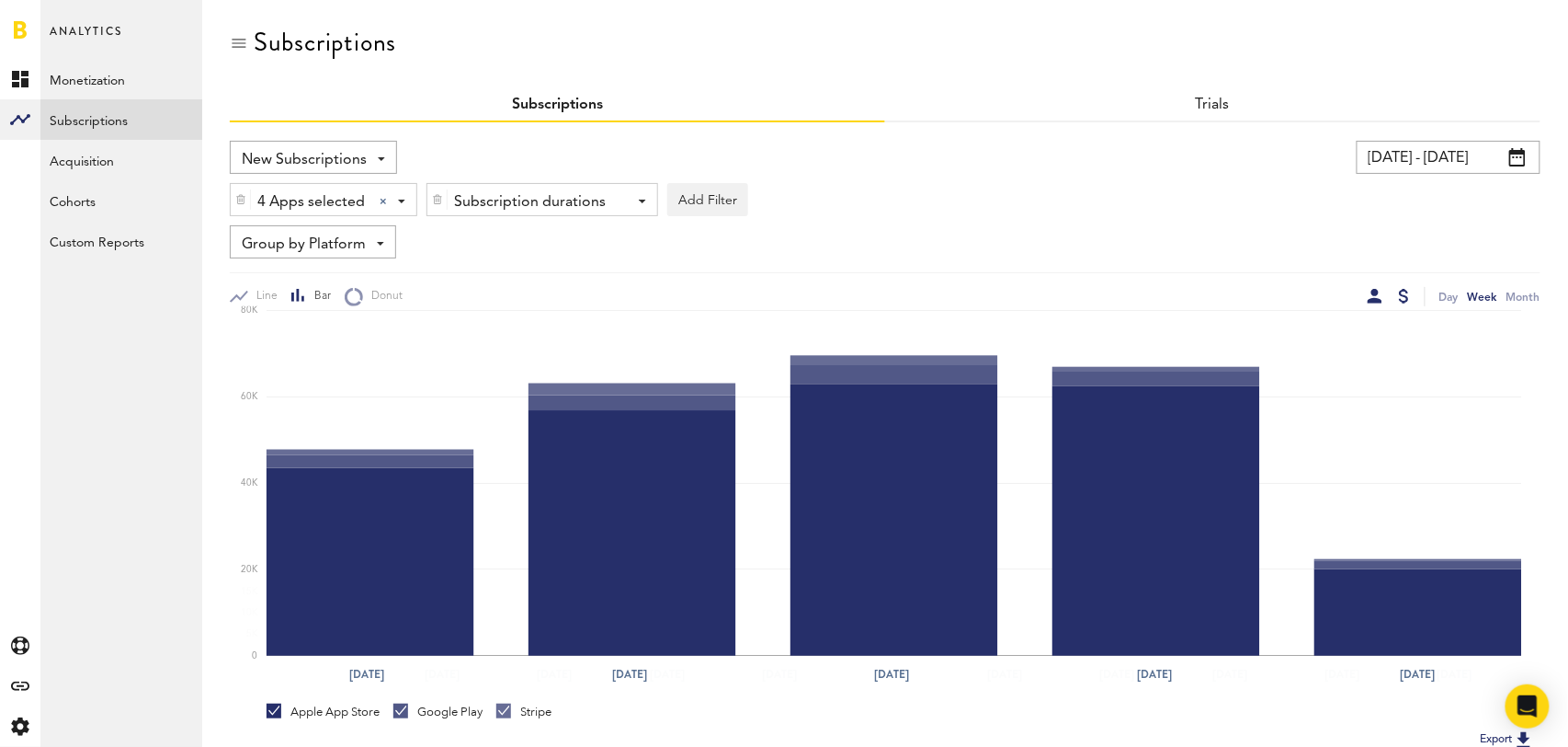
click at [1380, 299] on div at bounding box center [1375, 296] width 15 height 15
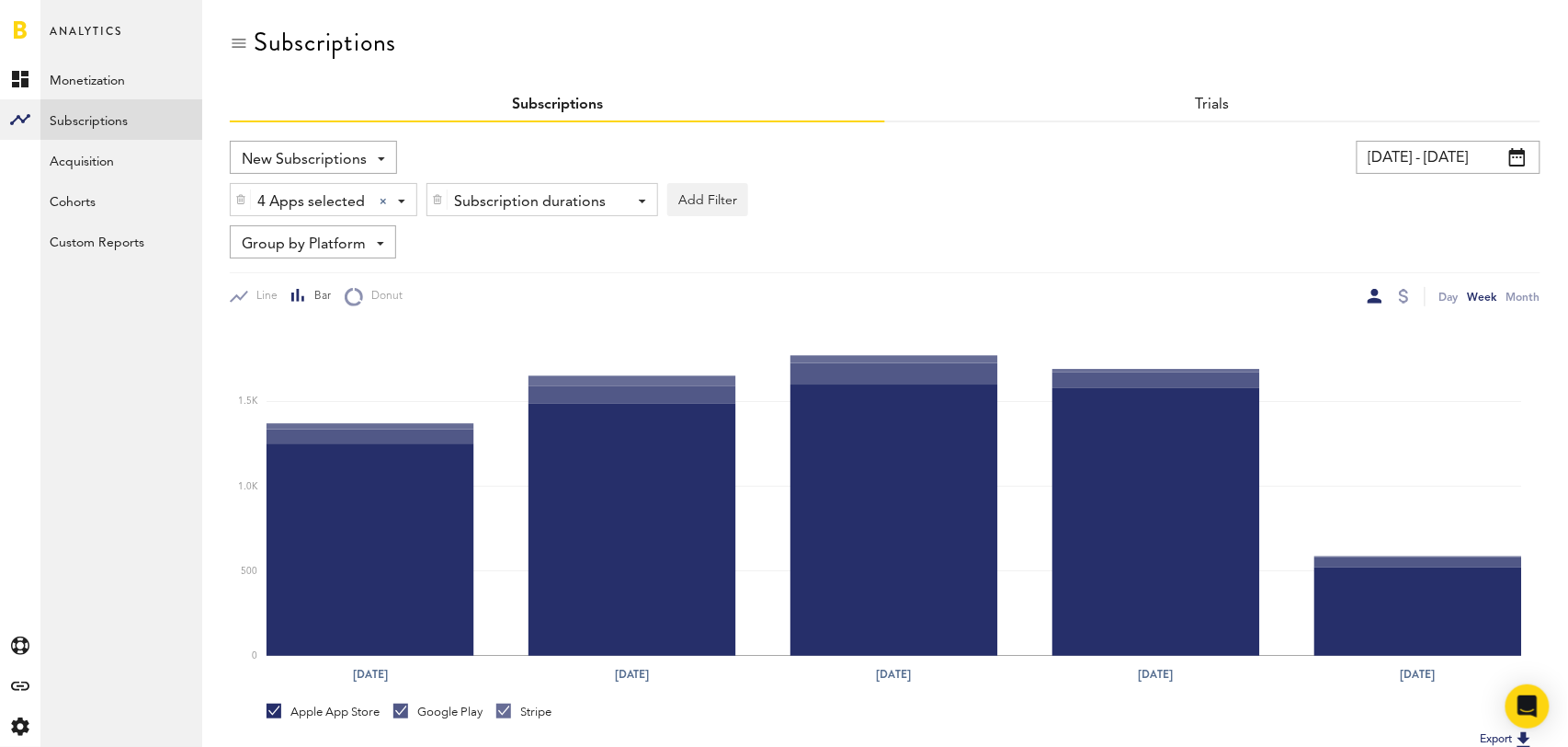
click at [351, 250] on span "Group by Platform" at bounding box center [304, 244] width 124 height 31
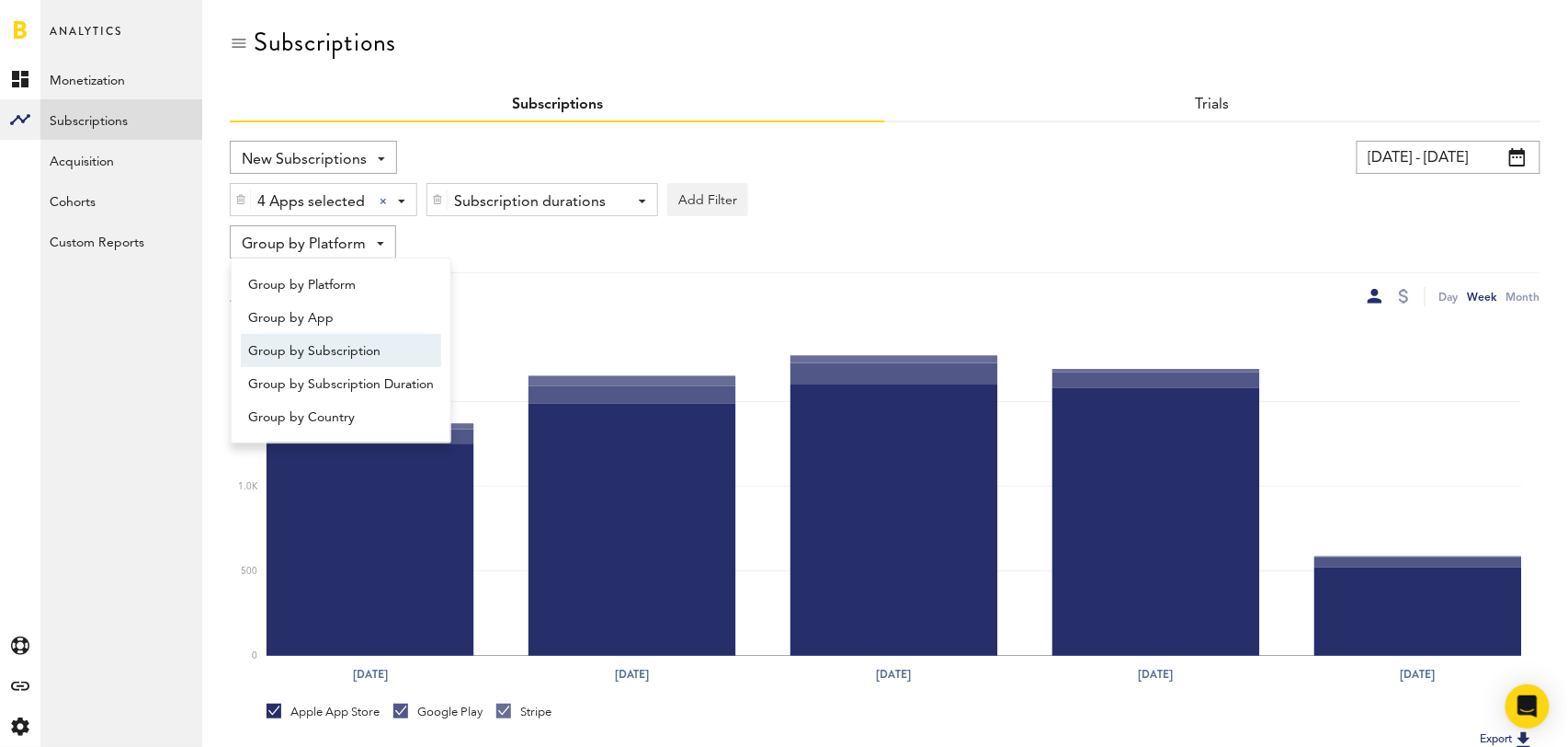
click at [357, 356] on span "Group by Subscription" at bounding box center [341, 351] width 185 height 31
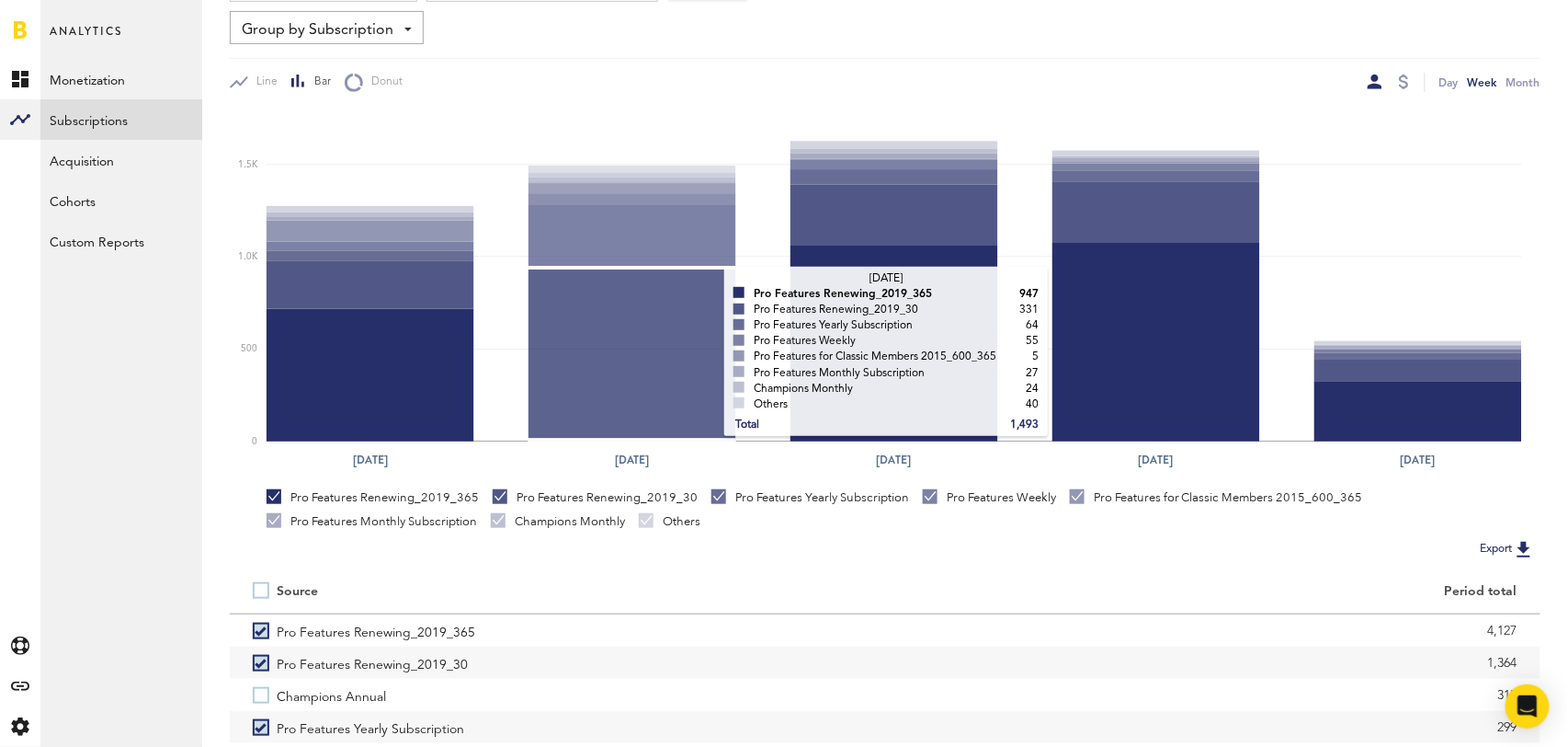
scroll to position [344, 0]
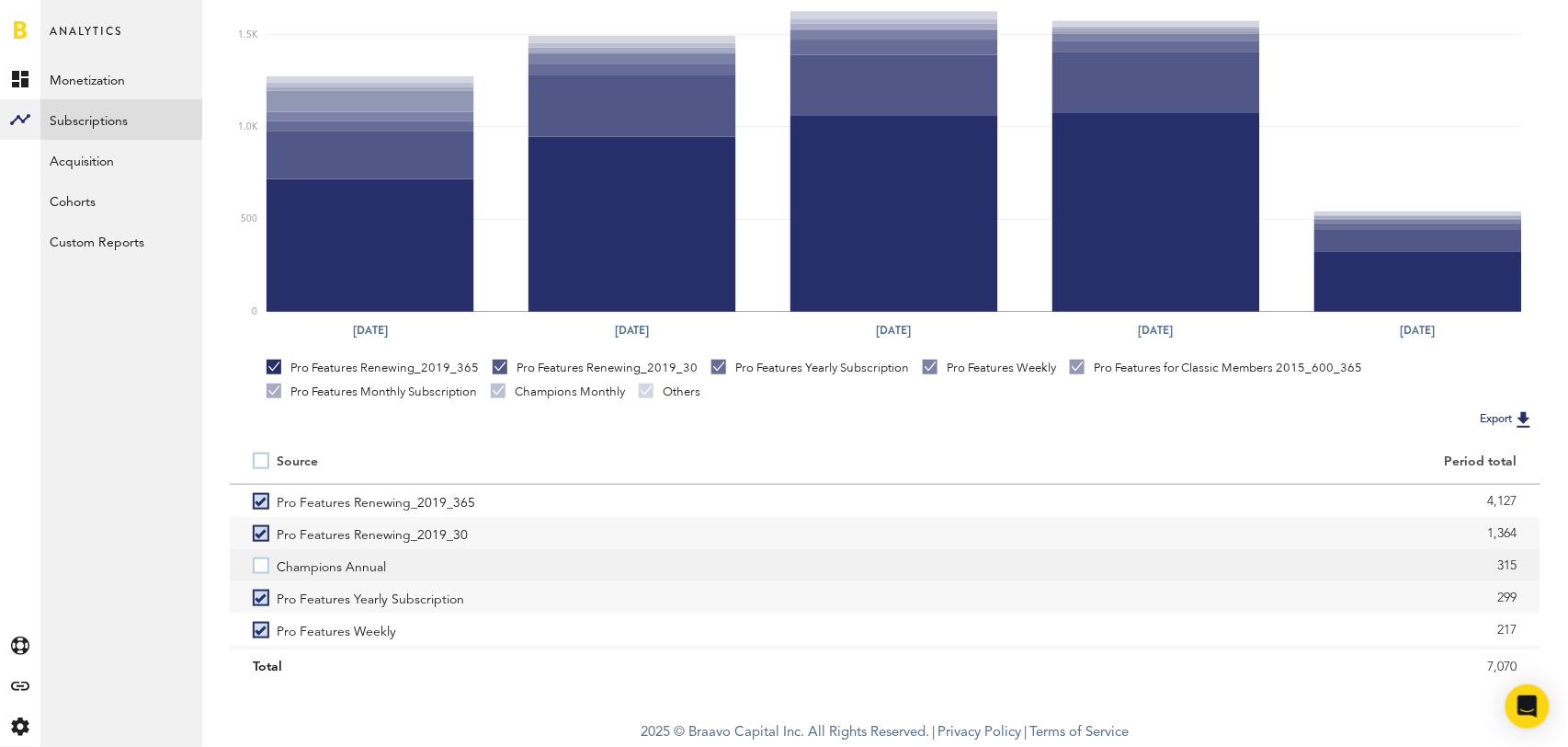
click at [266, 568] on label "Champions Annual" at bounding box center [557, 565] width 609 height 32
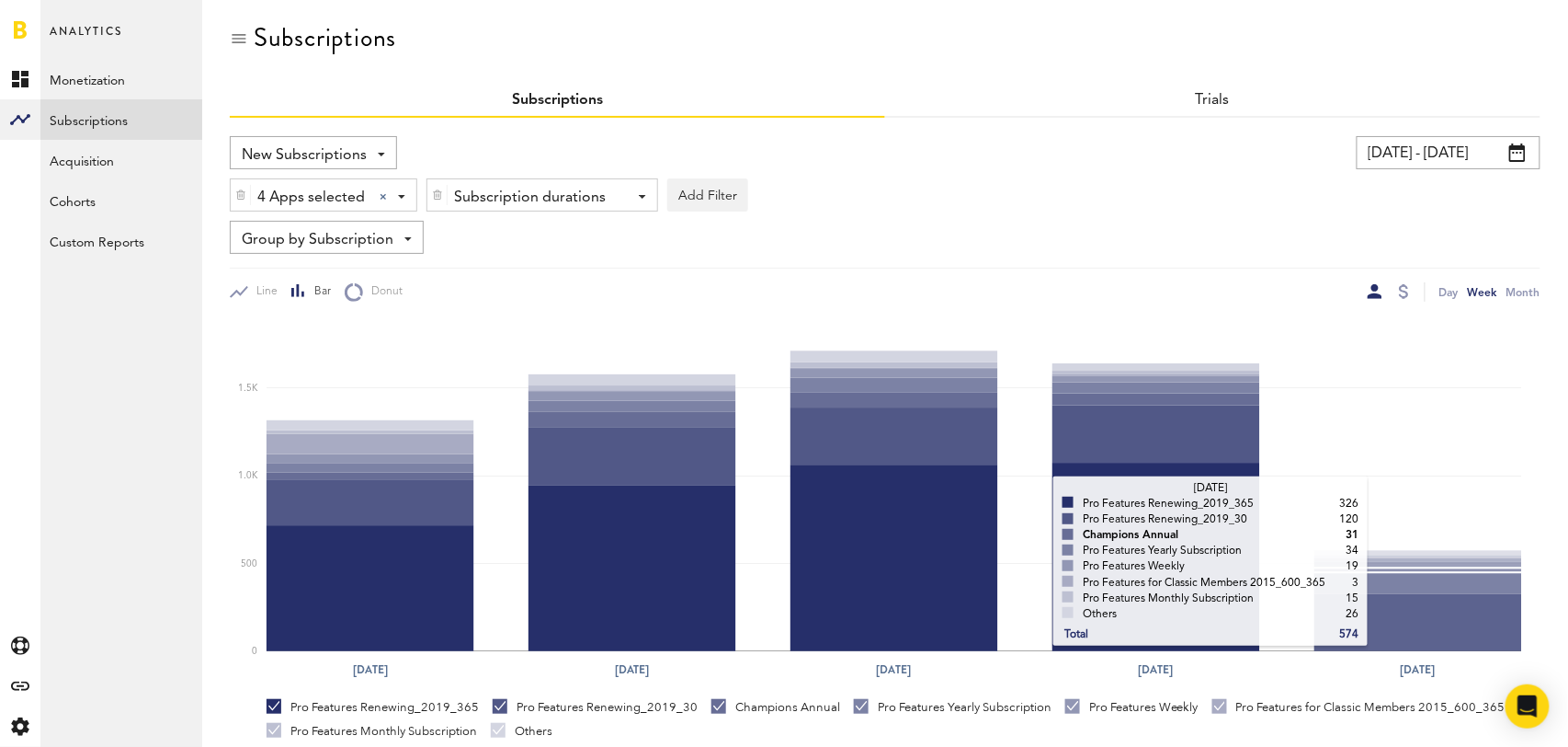
scroll to position [0, 0]
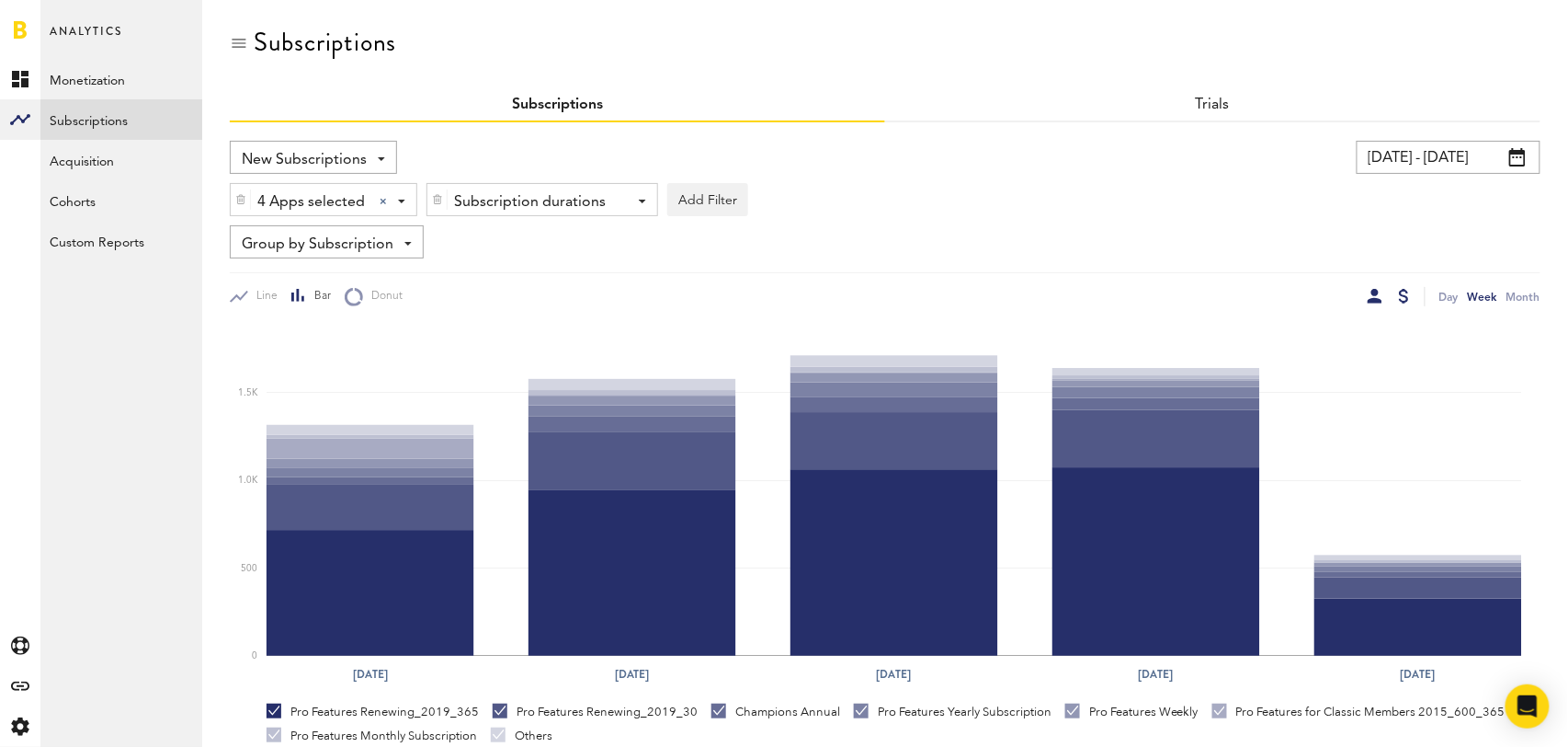
click at [1406, 291] on div at bounding box center [1405, 296] width 10 height 15
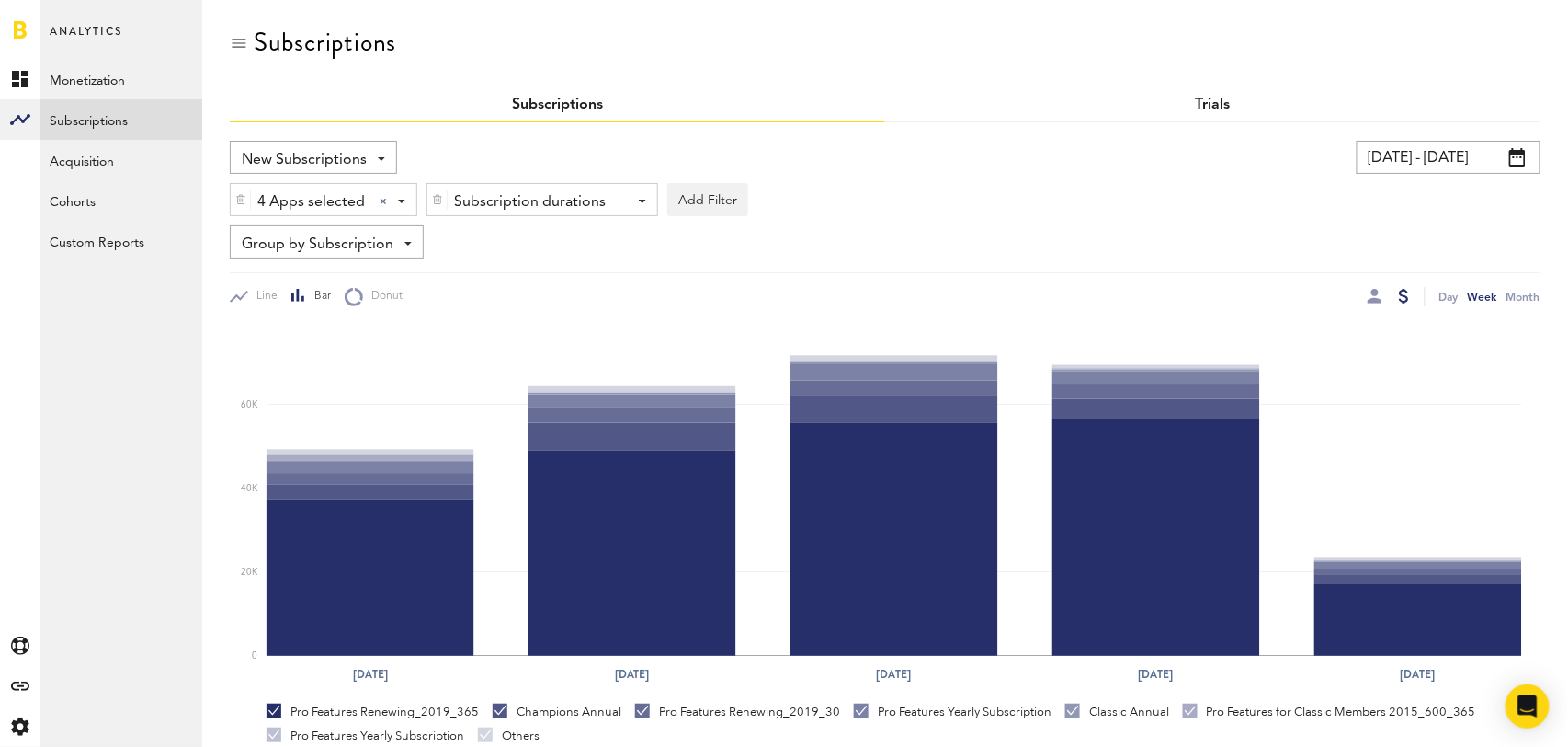
click at [1207, 104] on link "Trials" at bounding box center [1213, 105] width 35 height 15
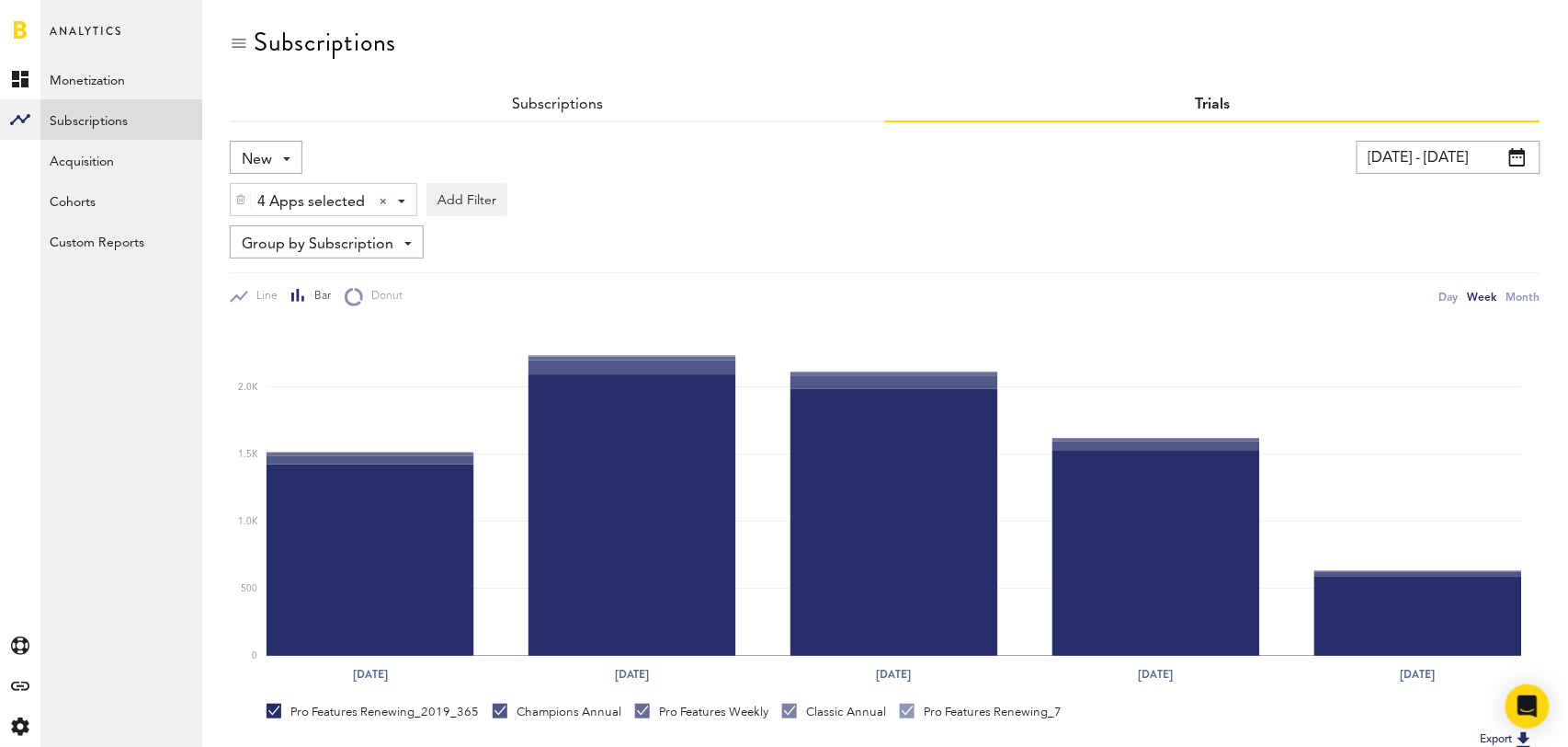
click at [273, 151] on div "New New Active Cancelled Conversion" at bounding box center [266, 157] width 73 height 33
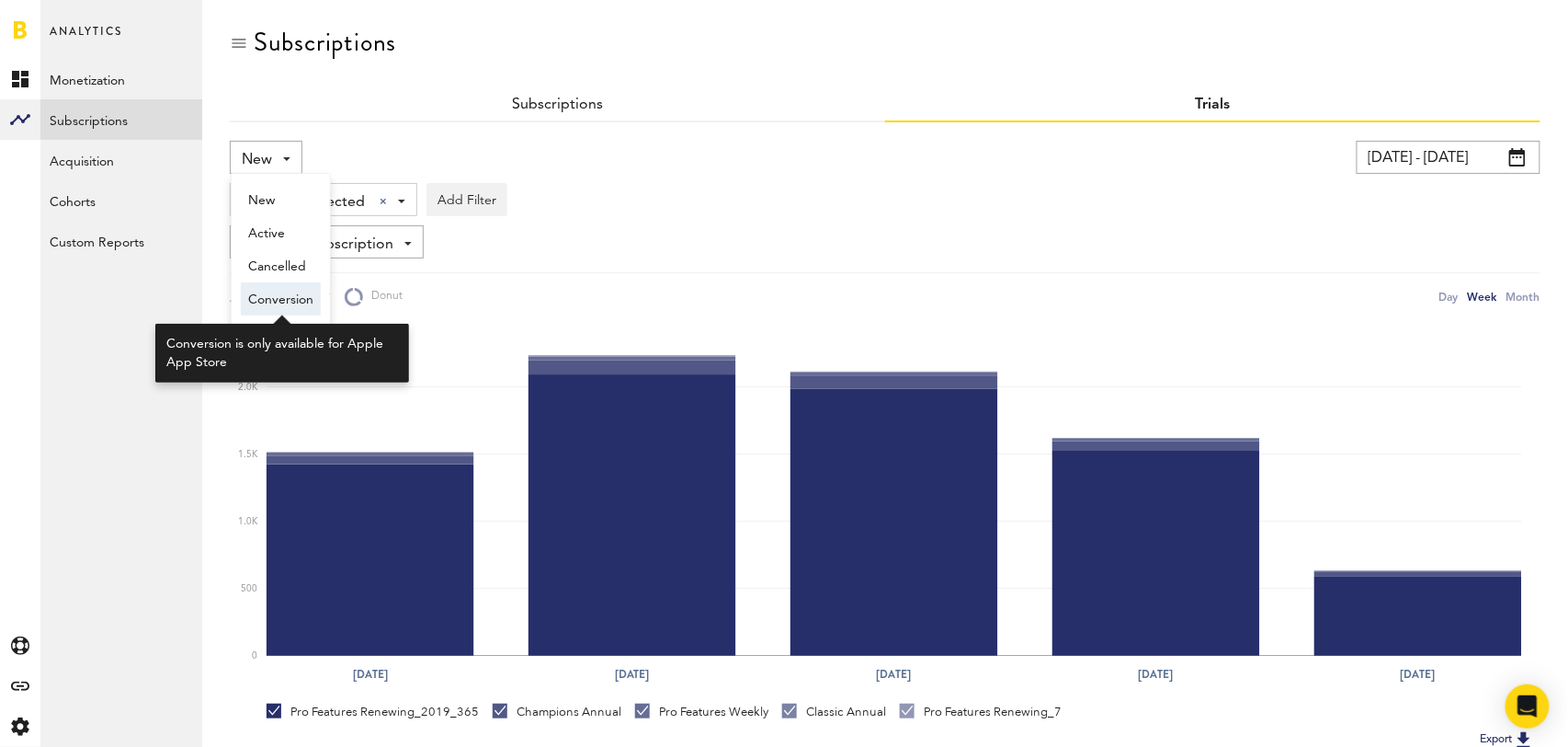
click at [288, 302] on span "Conversion" at bounding box center [280, 299] width 65 height 31
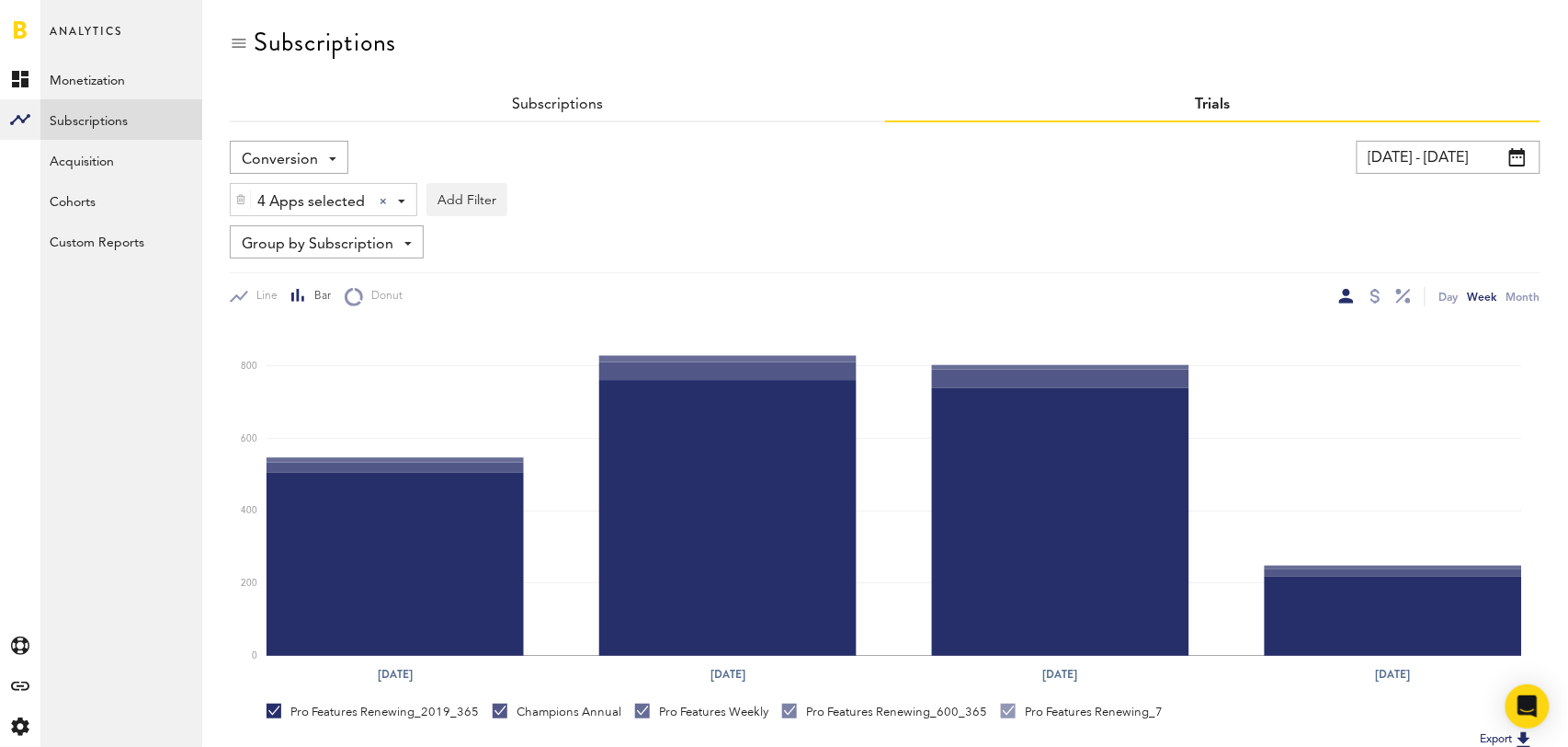
click at [281, 158] on span "Conversion" at bounding box center [280, 160] width 77 height 31
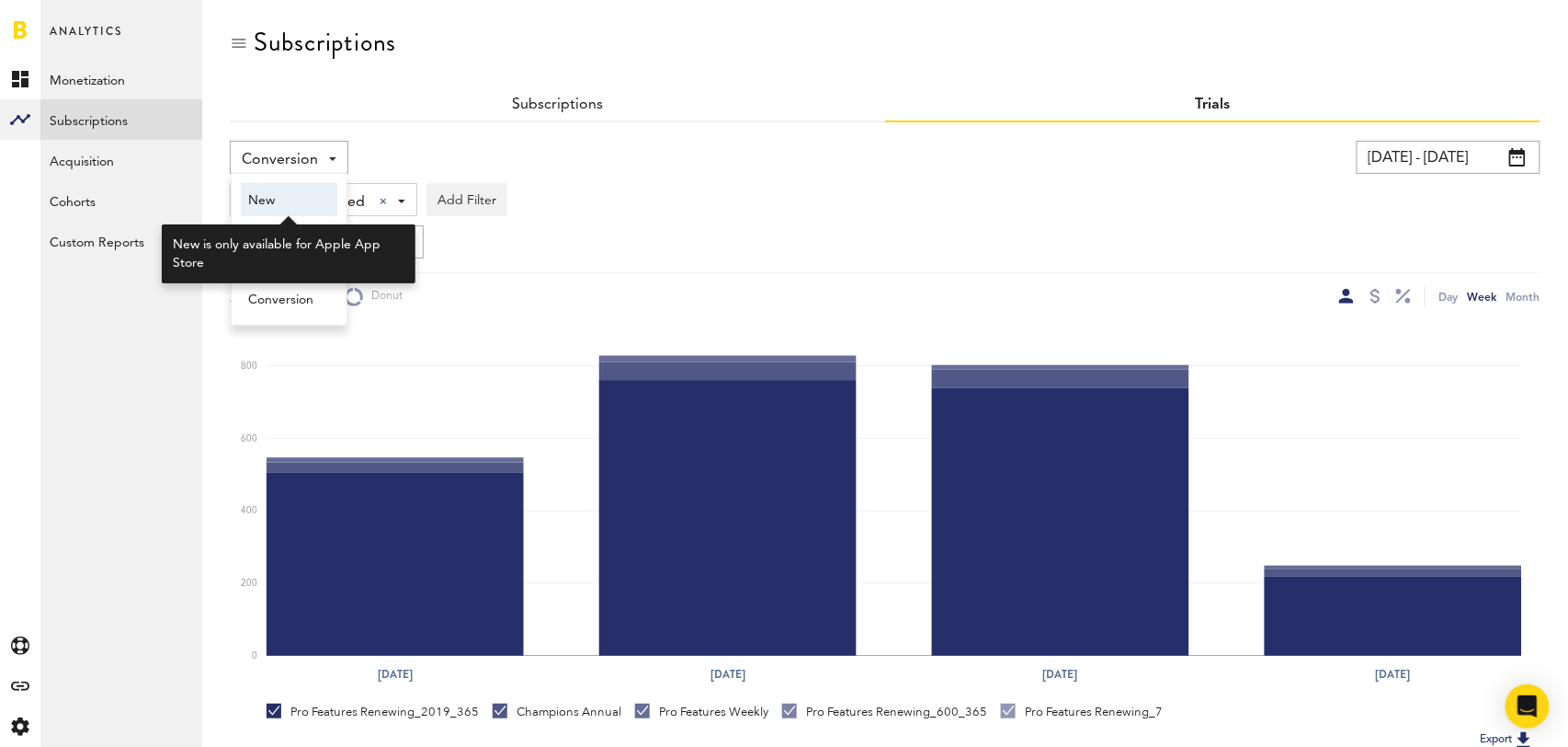
click at [289, 192] on span "New" at bounding box center [289, 199] width 82 height 31
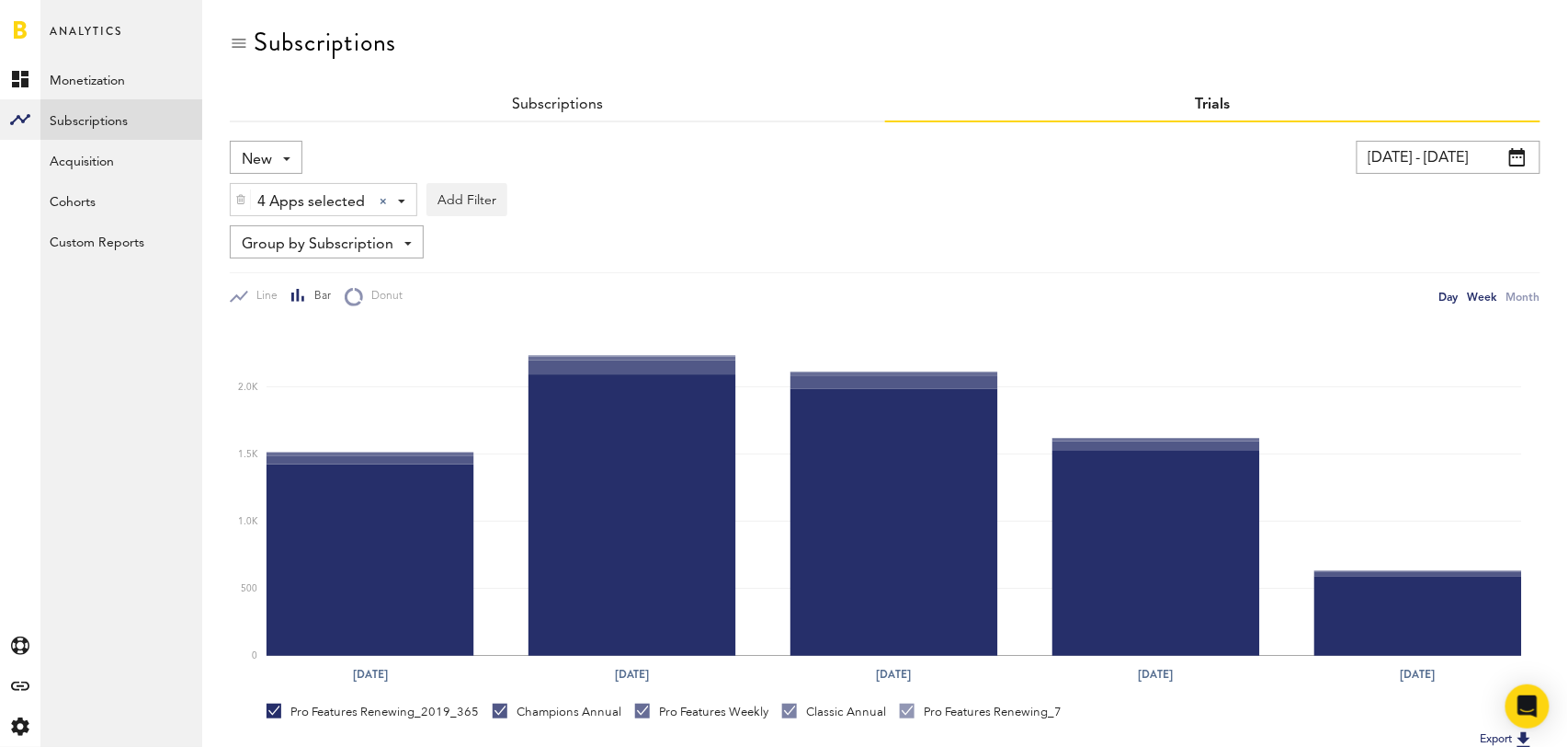
click at [1459, 303] on div "Day" at bounding box center [1448, 296] width 19 height 19
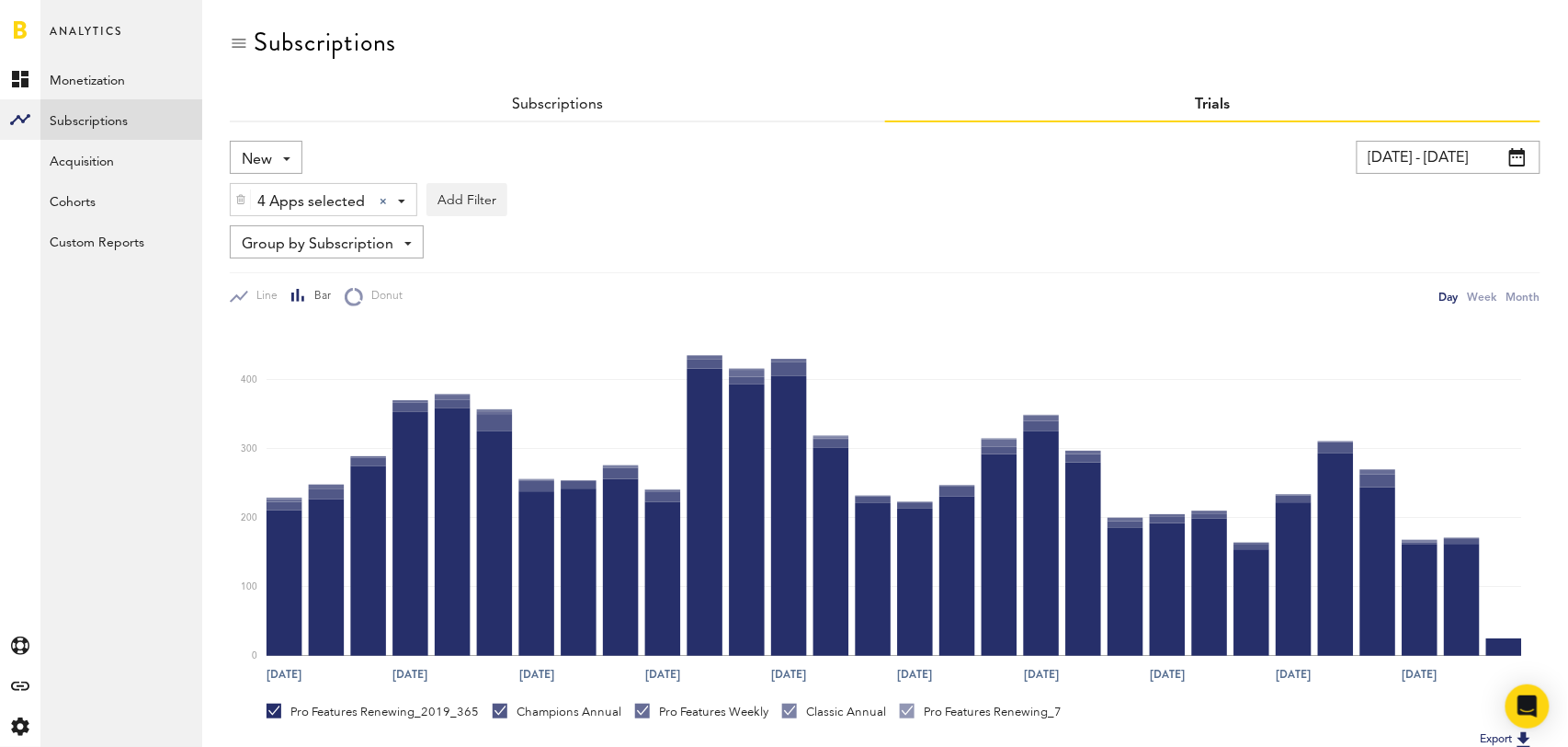
click at [544, 95] on div "Subscriptions" at bounding box center [558, 105] width 656 height 33
click at [539, 109] on link "Subscriptions" at bounding box center [557, 105] width 91 height 15
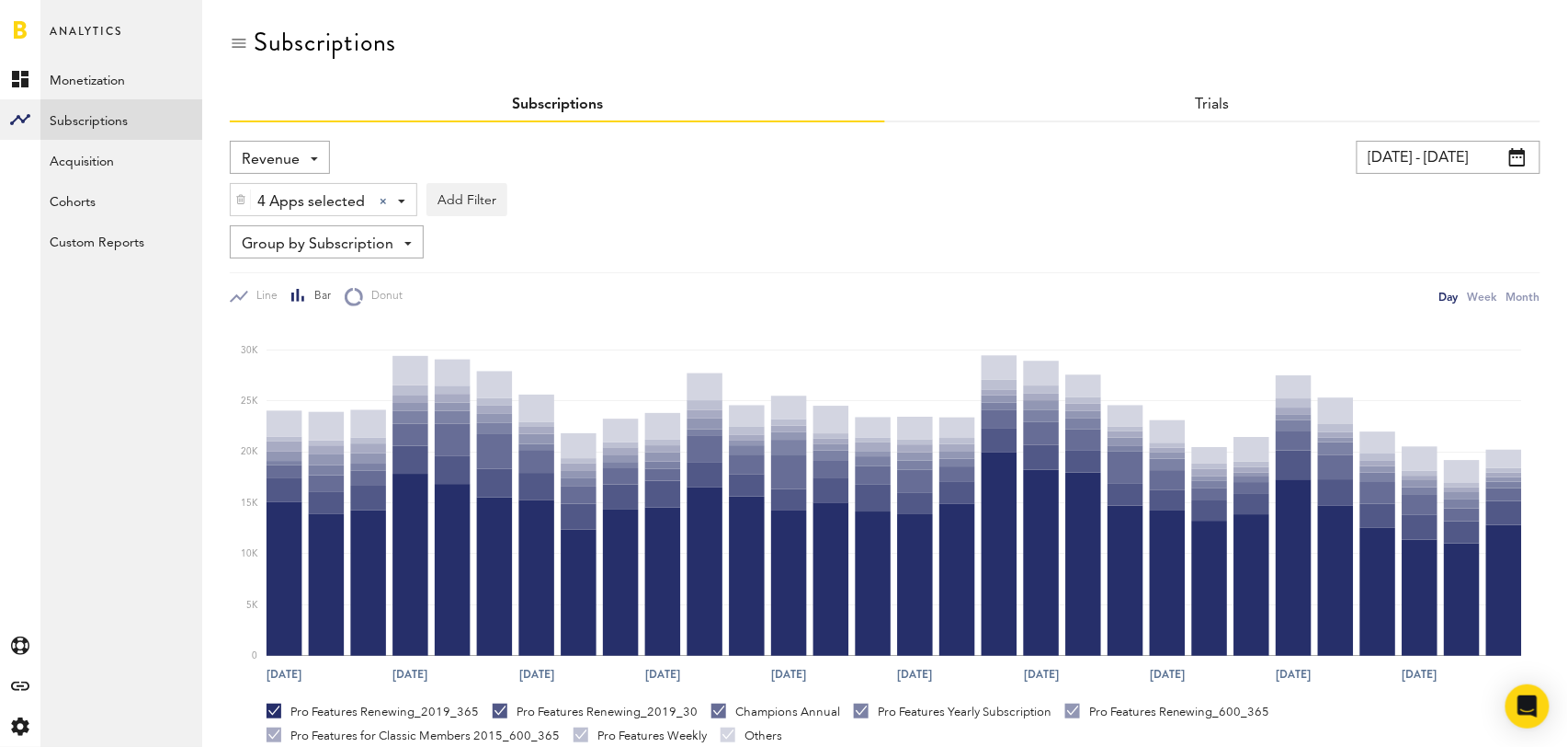
click at [300, 167] on div "Revenue Revenue MRR Actives Trial Status Billing Retries New Subscriptions Rene…" at bounding box center [280, 157] width 101 height 33
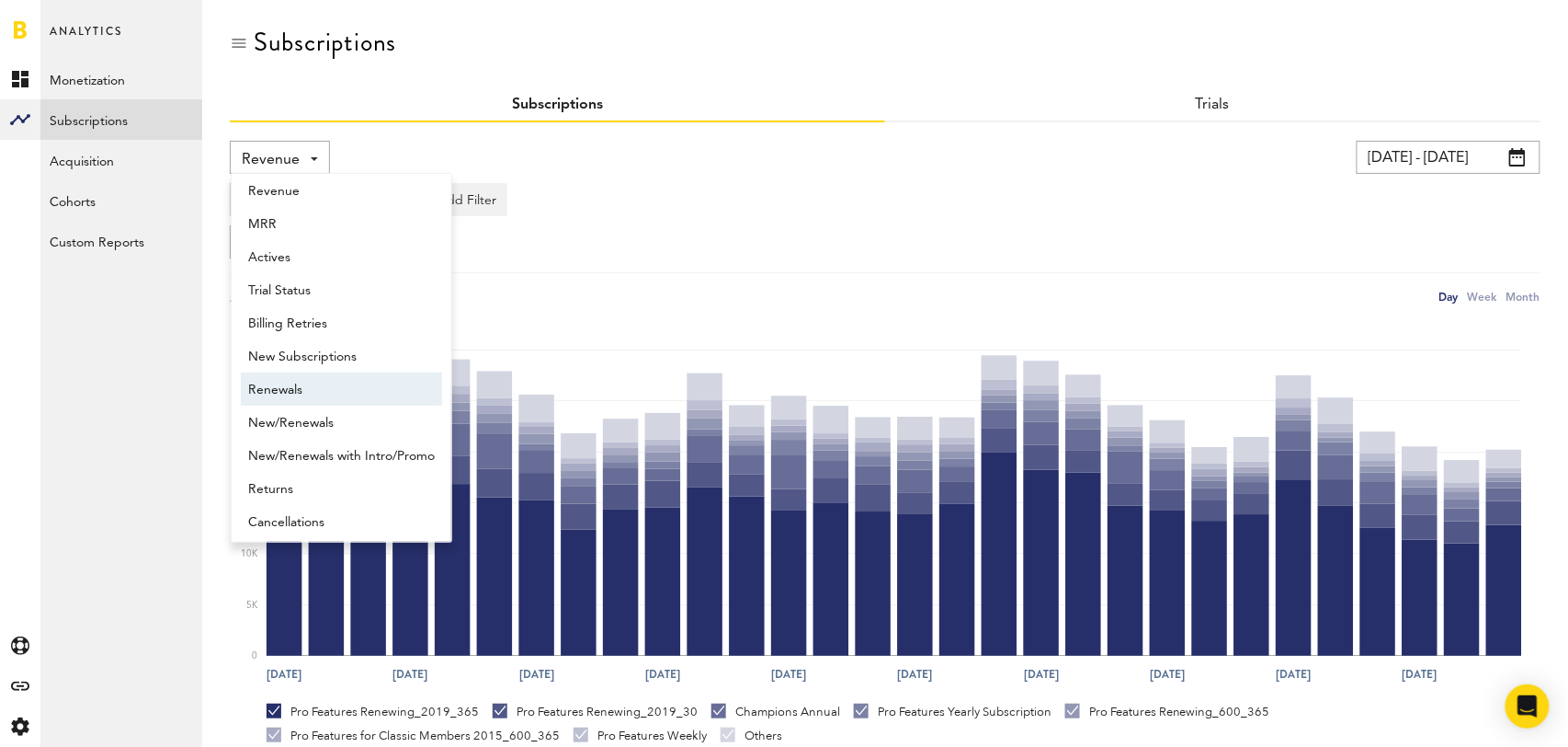
click at [356, 382] on span "Renewals" at bounding box center [341, 389] width 186 height 31
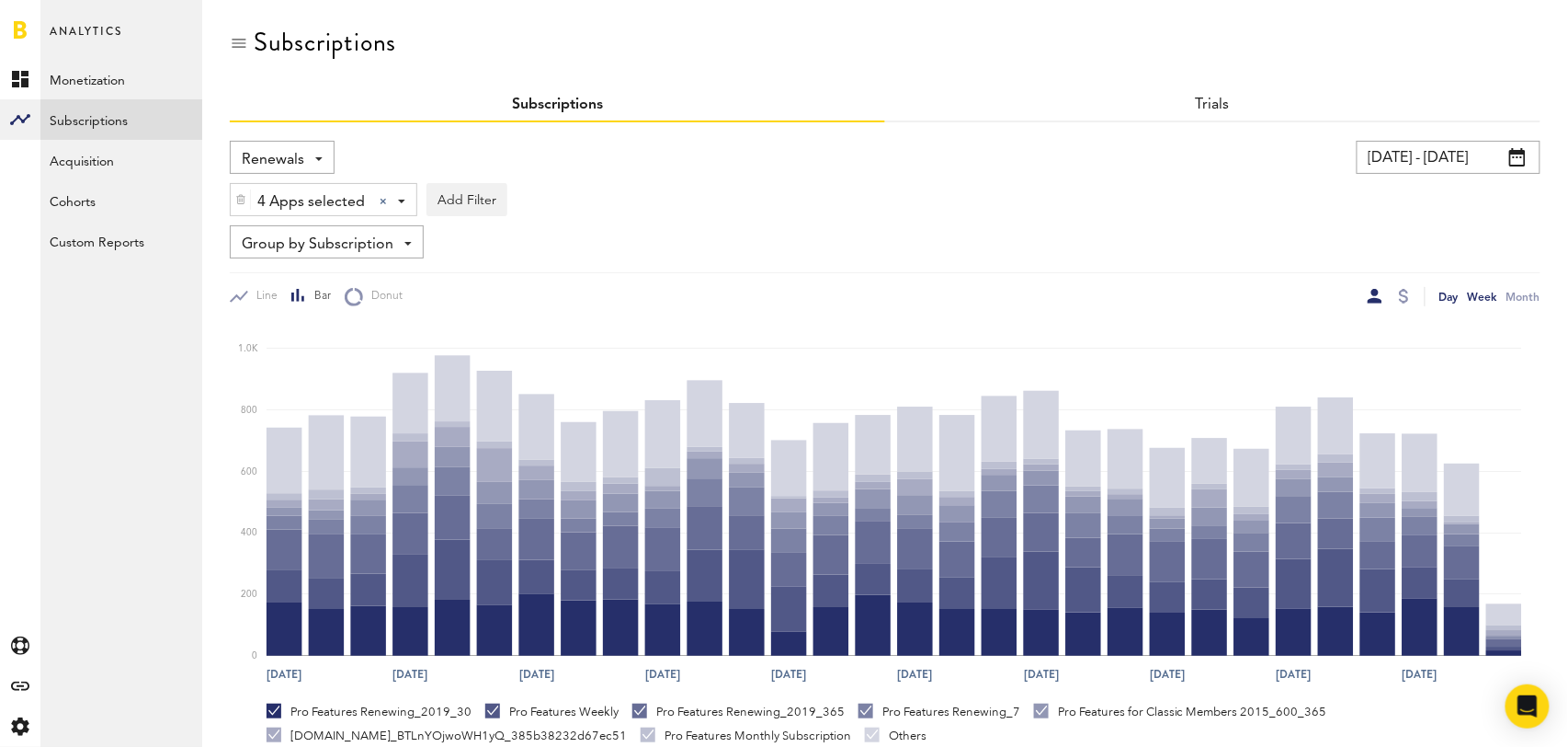
click at [1480, 300] on div "Week" at bounding box center [1483, 296] width 30 height 19
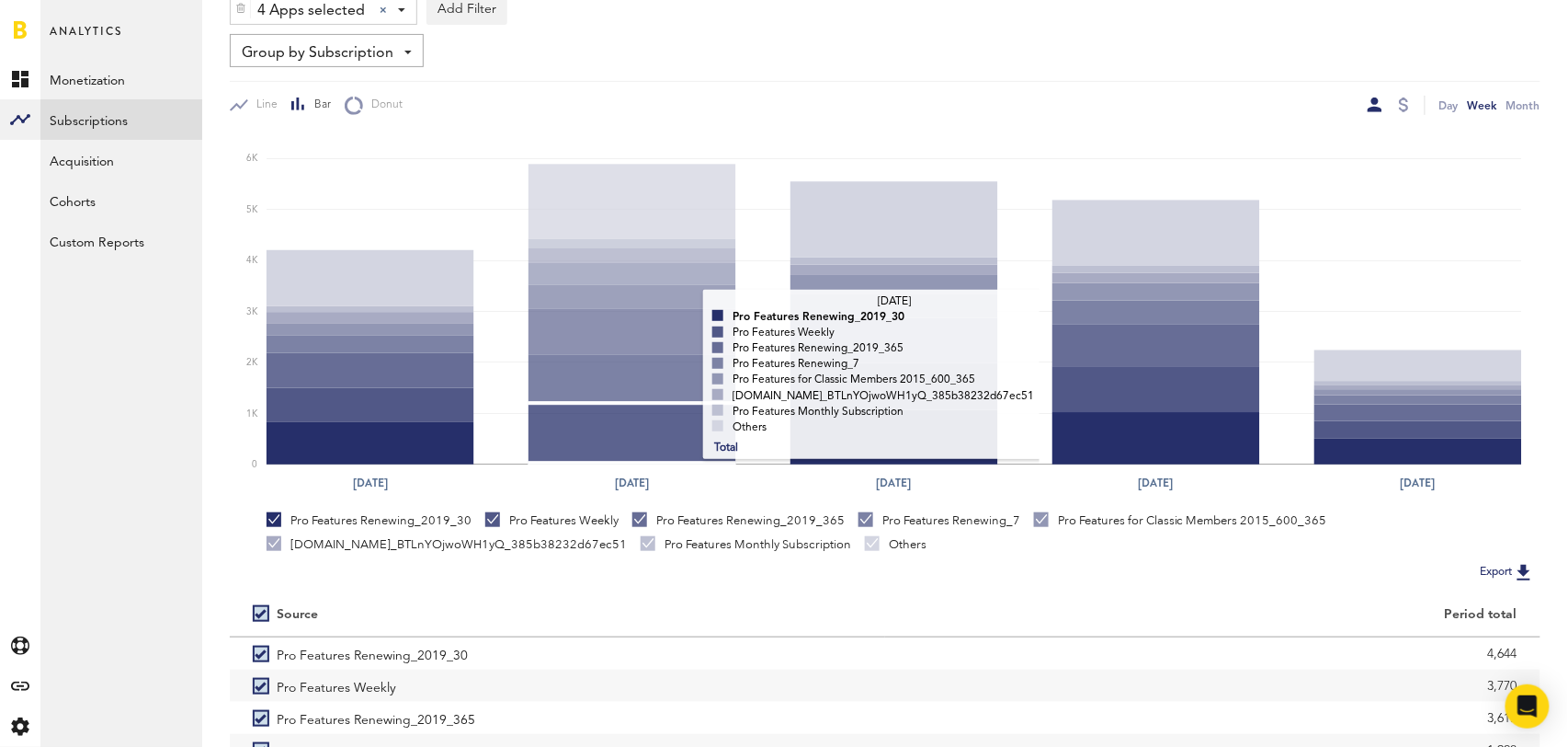
scroll to position [344, 0]
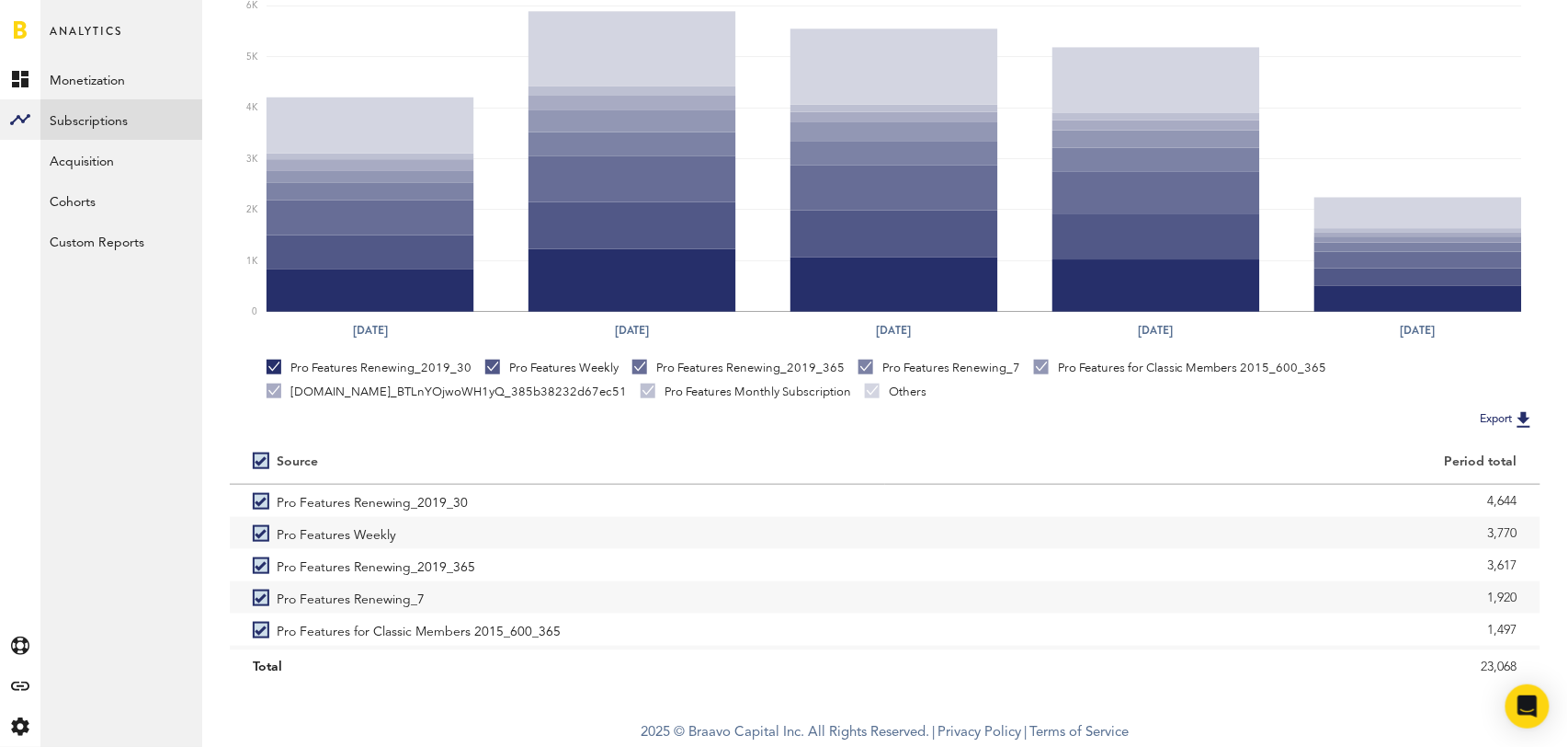
click at [262, 461] on label at bounding box center [265, 461] width 24 height 0
checkbox input "false"
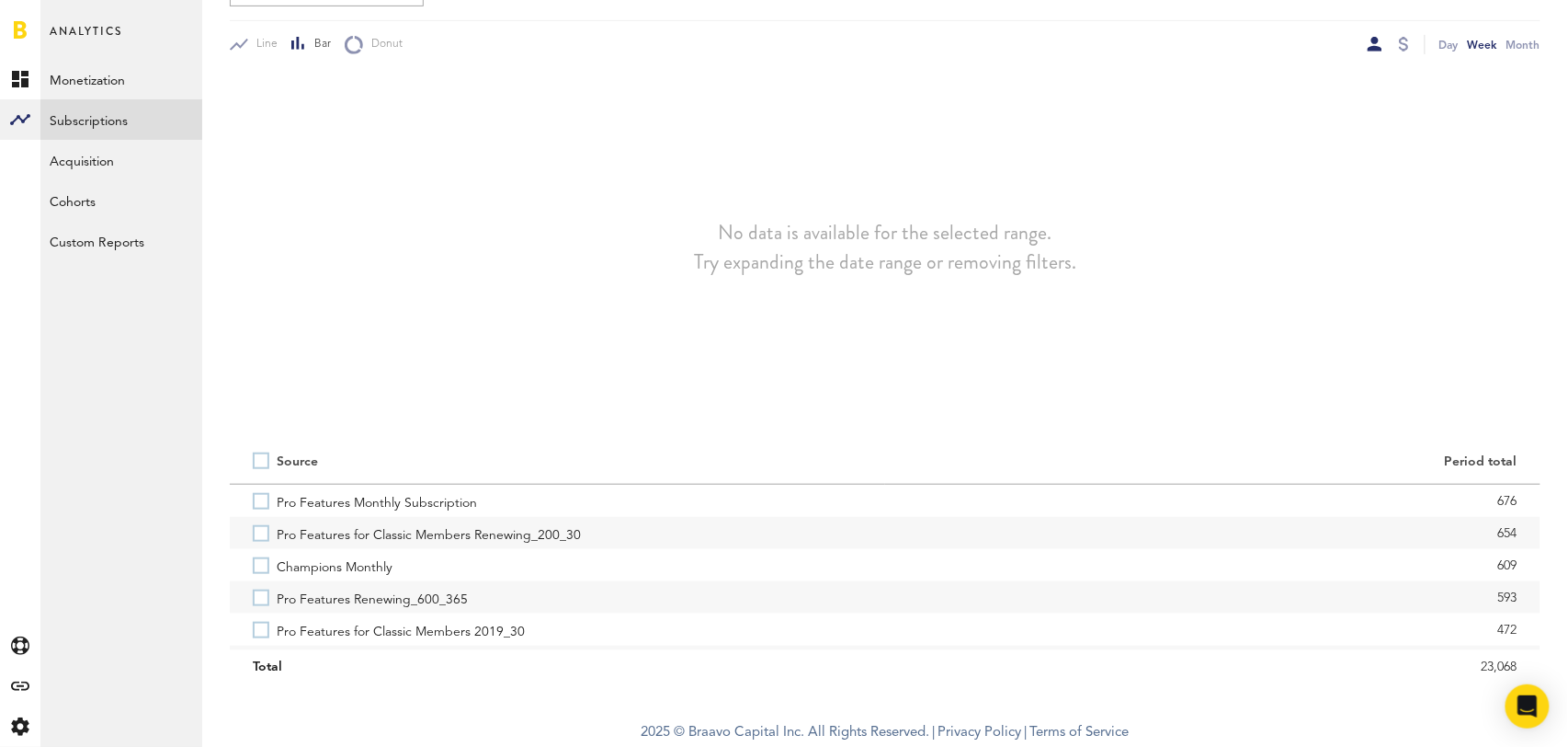
scroll to position [206, 0]
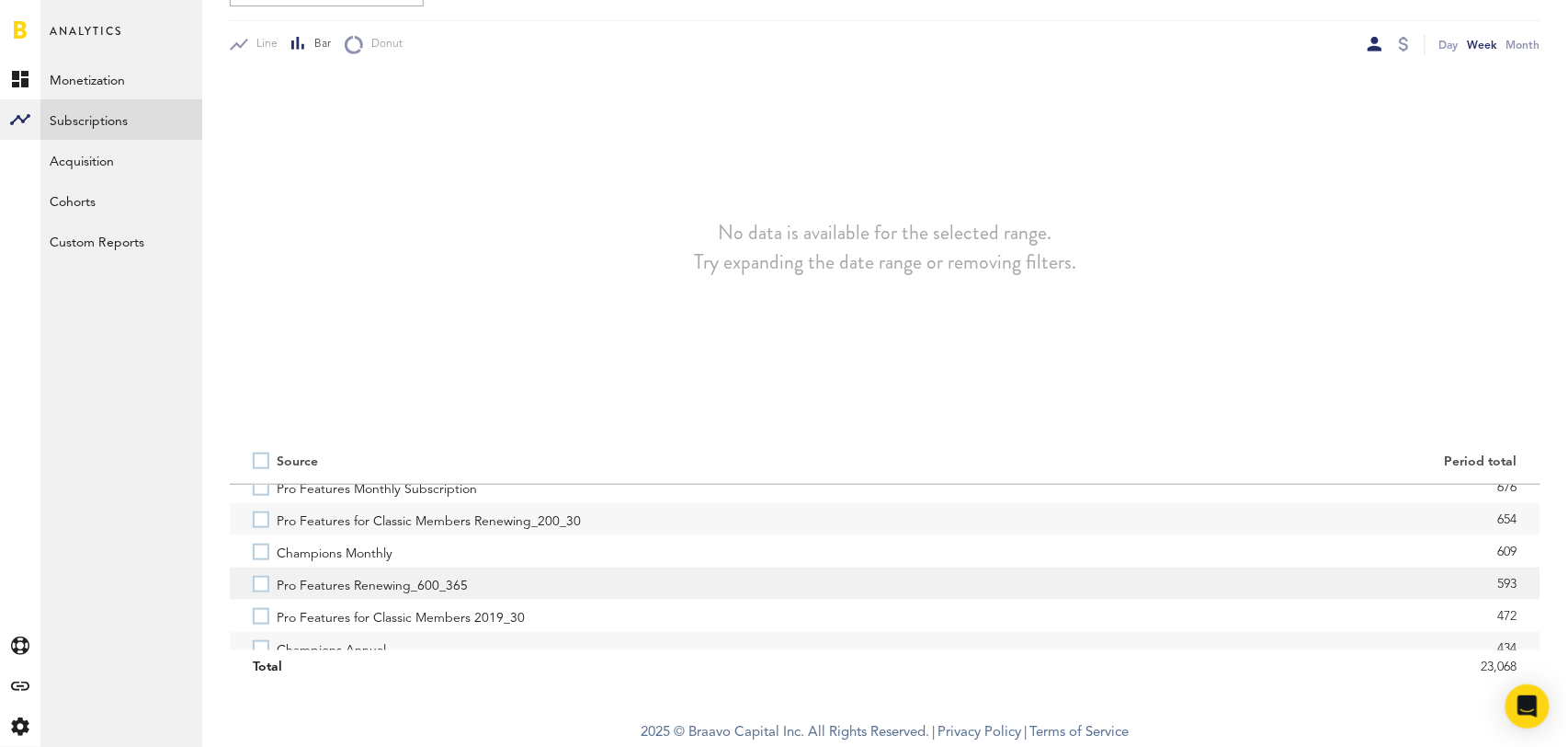
click at [263, 585] on label "Pro Features Renewing_600_365" at bounding box center [557, 583] width 609 height 32
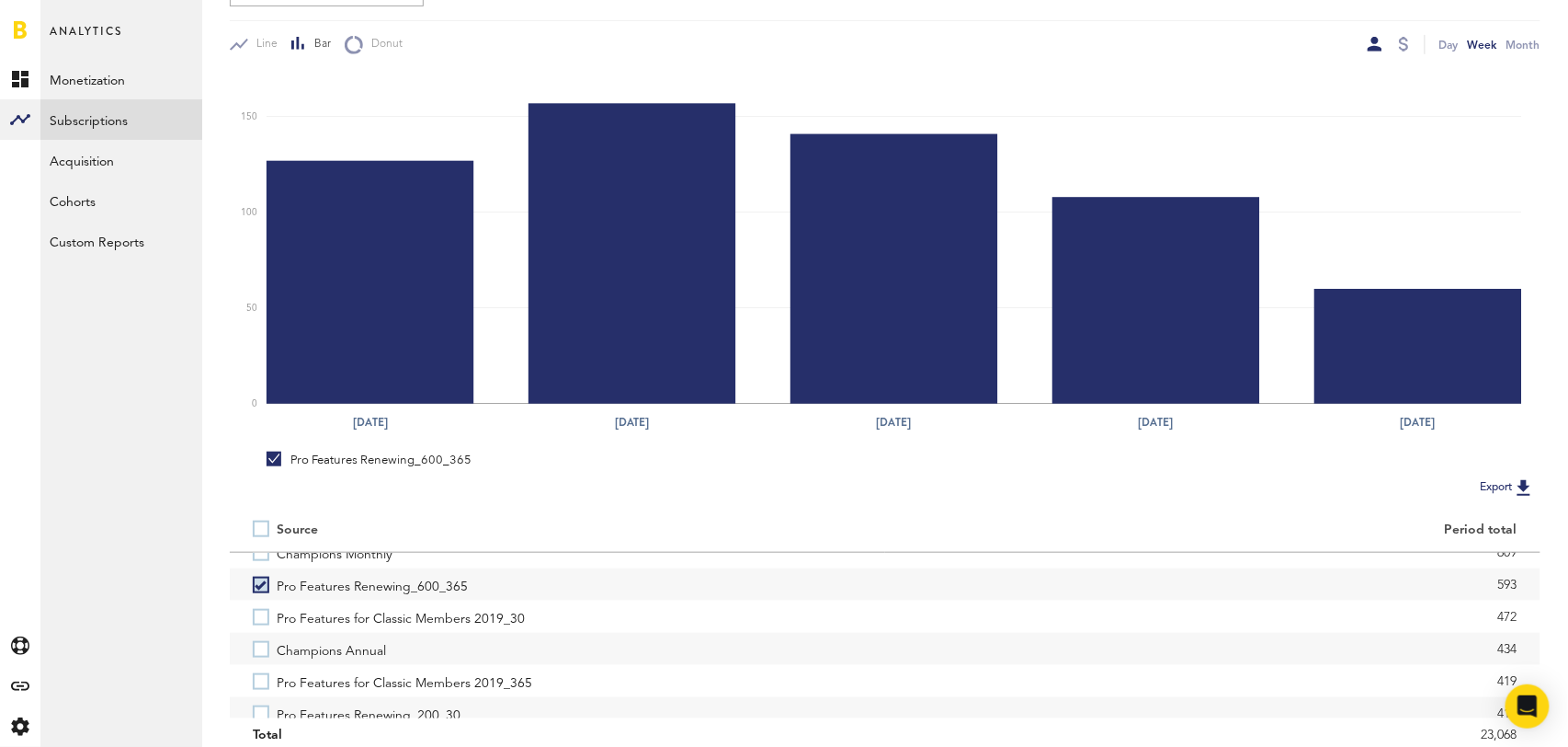
scroll to position [277, 0]
click at [257, 653] on label "Champions Annual" at bounding box center [557, 646] width 609 height 32
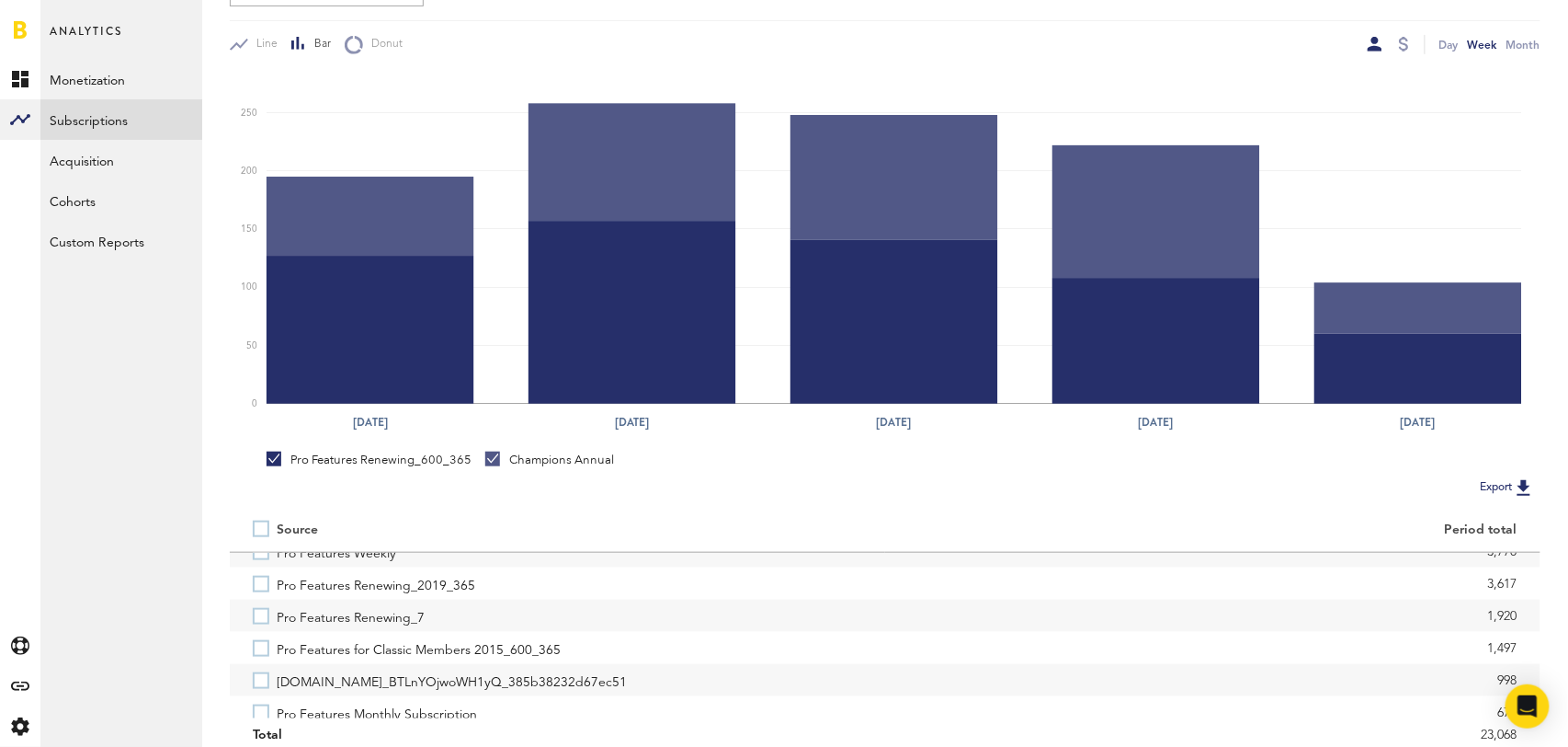
scroll to position [0, 0]
